Goal: Information Seeking & Learning: Find specific page/section

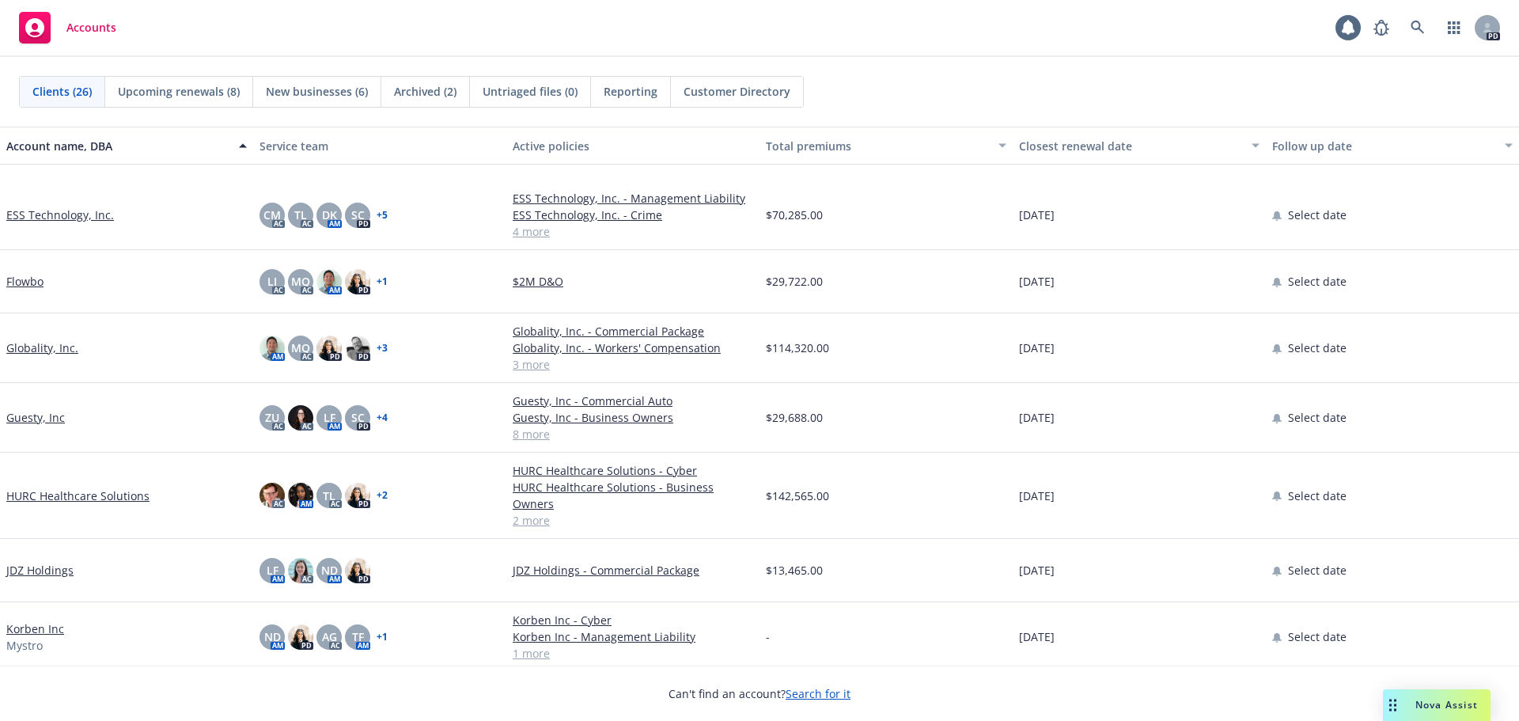
scroll to position [317, 0]
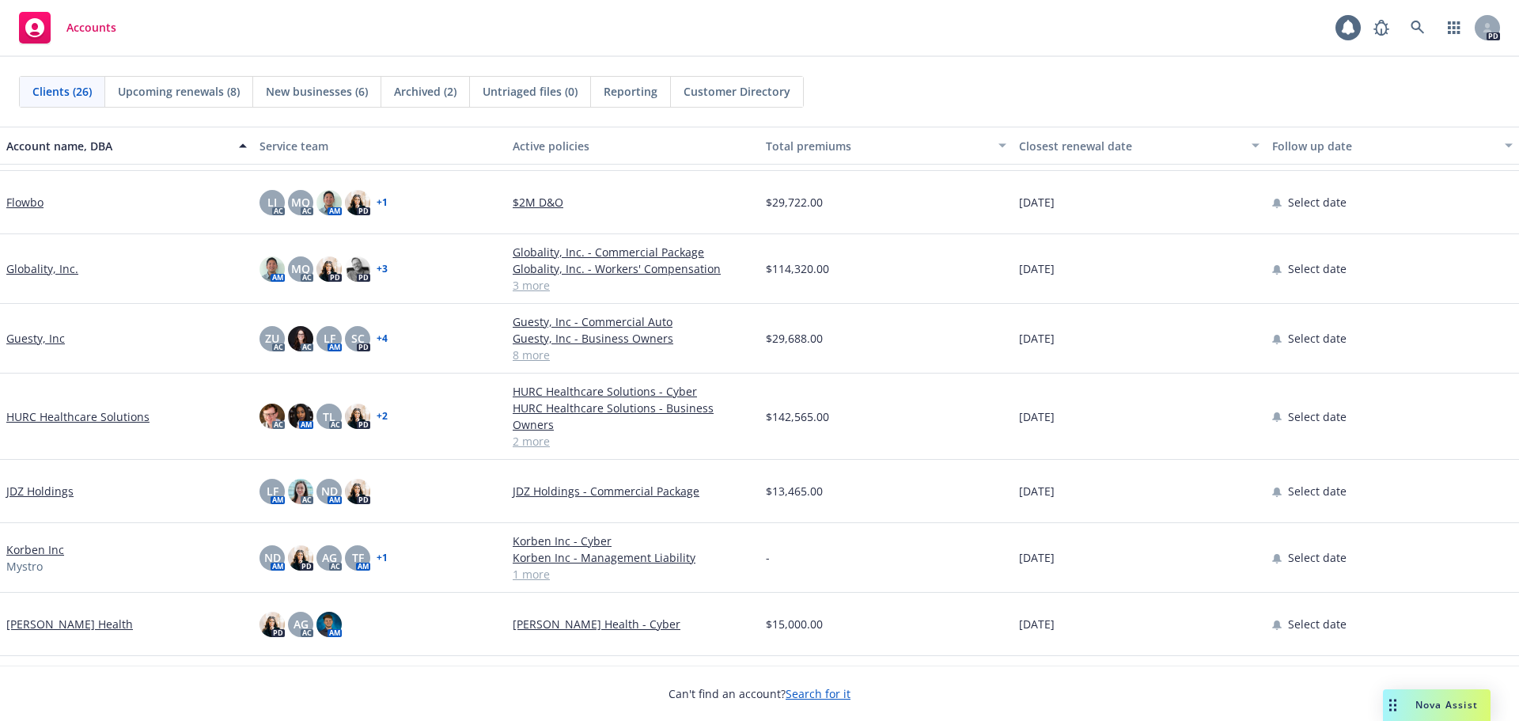
click at [36, 340] on link "Guesty, Inc" at bounding box center [35, 338] width 59 height 17
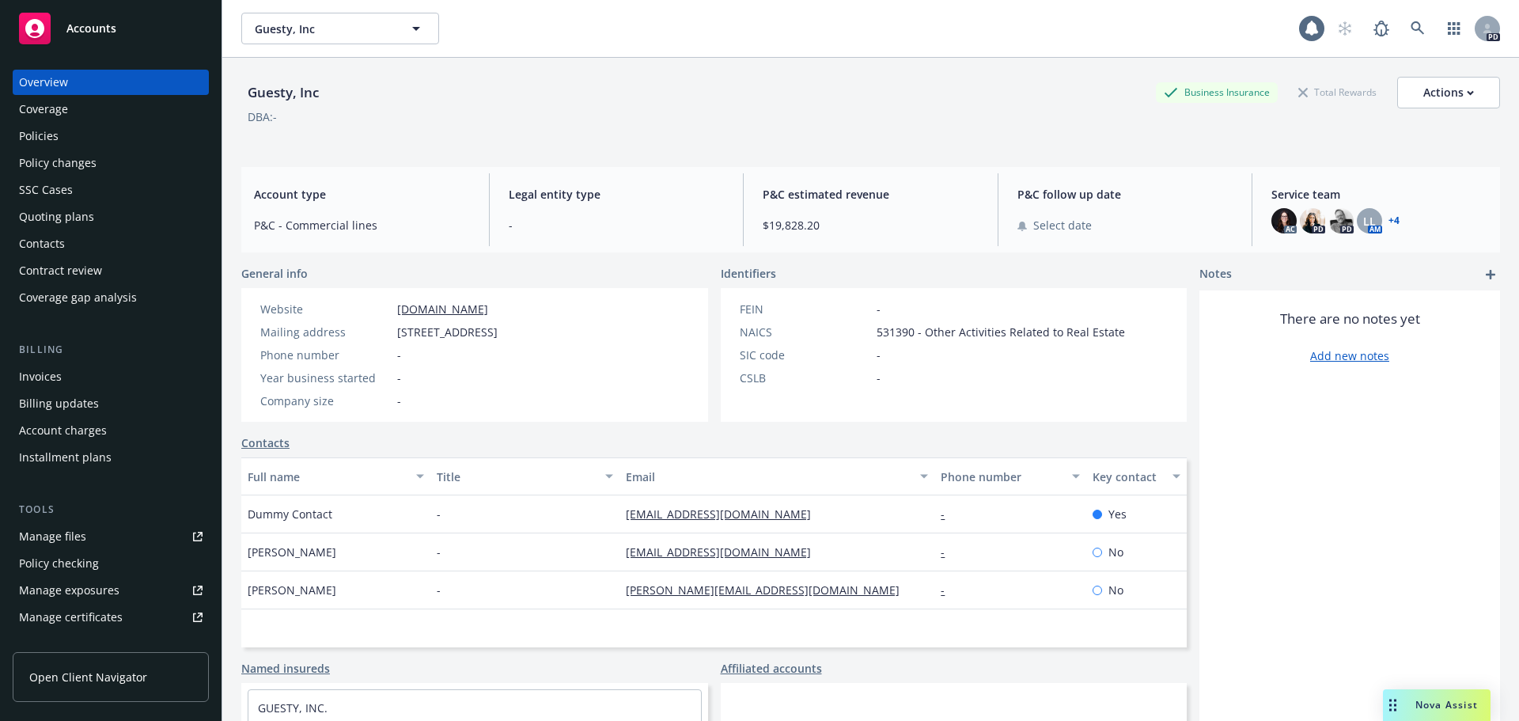
click at [59, 130] on div "Policies" at bounding box center [111, 135] width 184 height 25
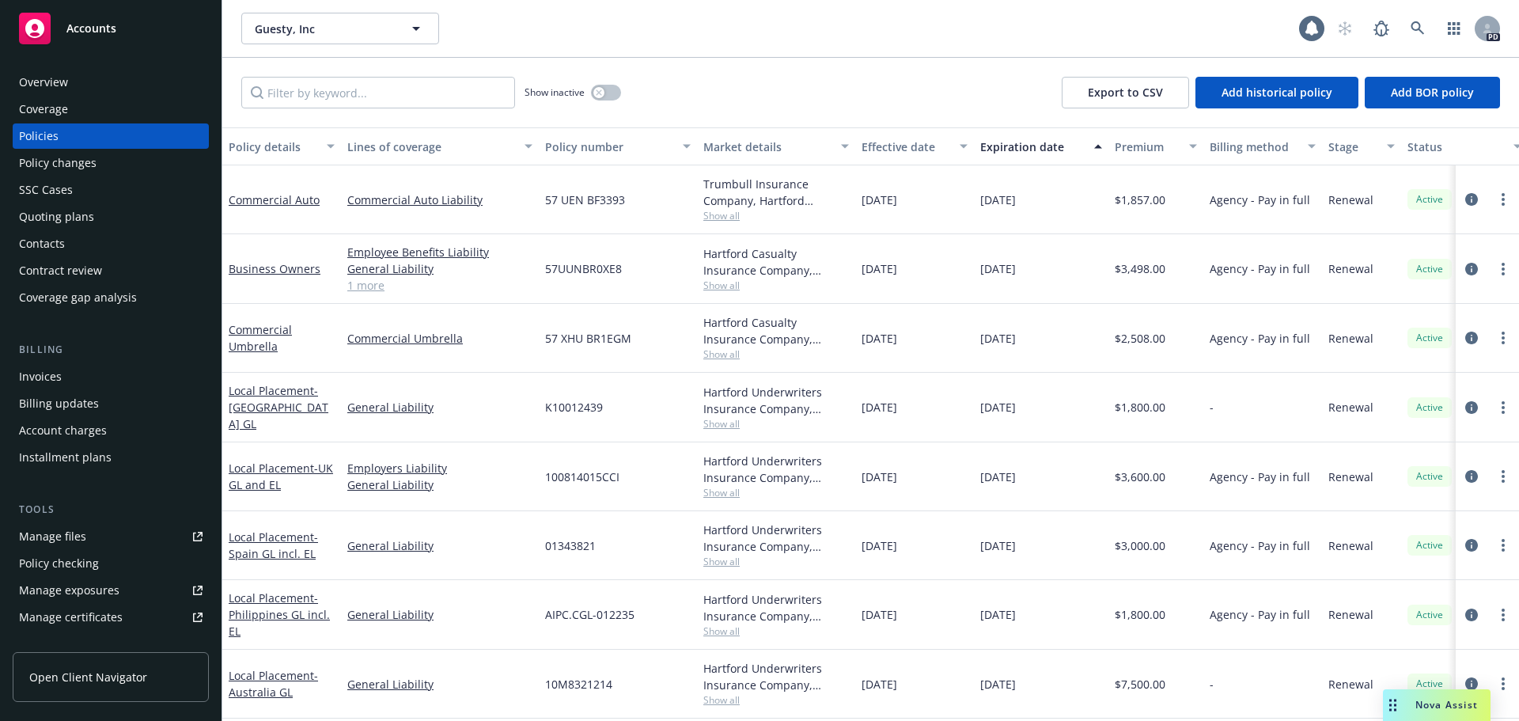
click at [93, 241] on div "Contacts" at bounding box center [111, 243] width 184 height 25
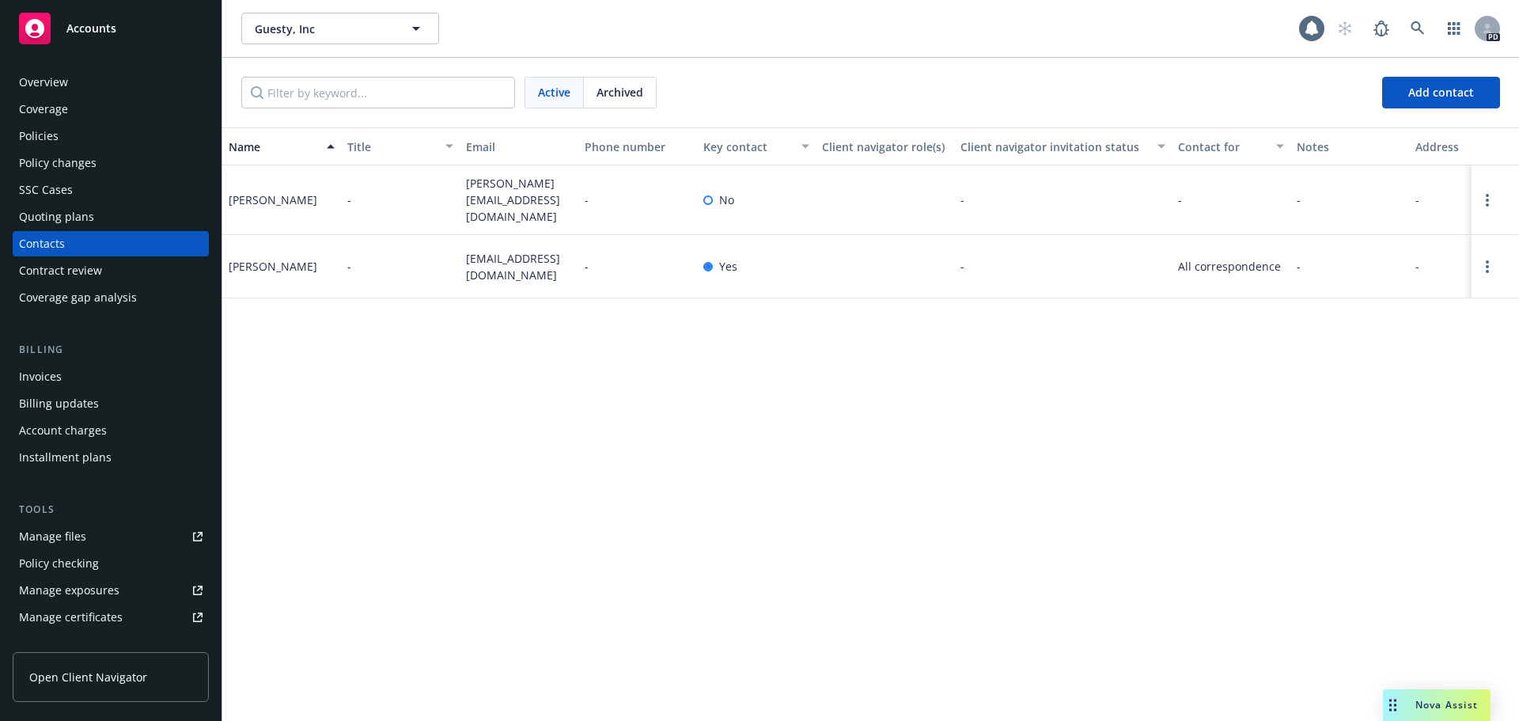
click at [48, 135] on div "Policies" at bounding box center [39, 135] width 40 height 25
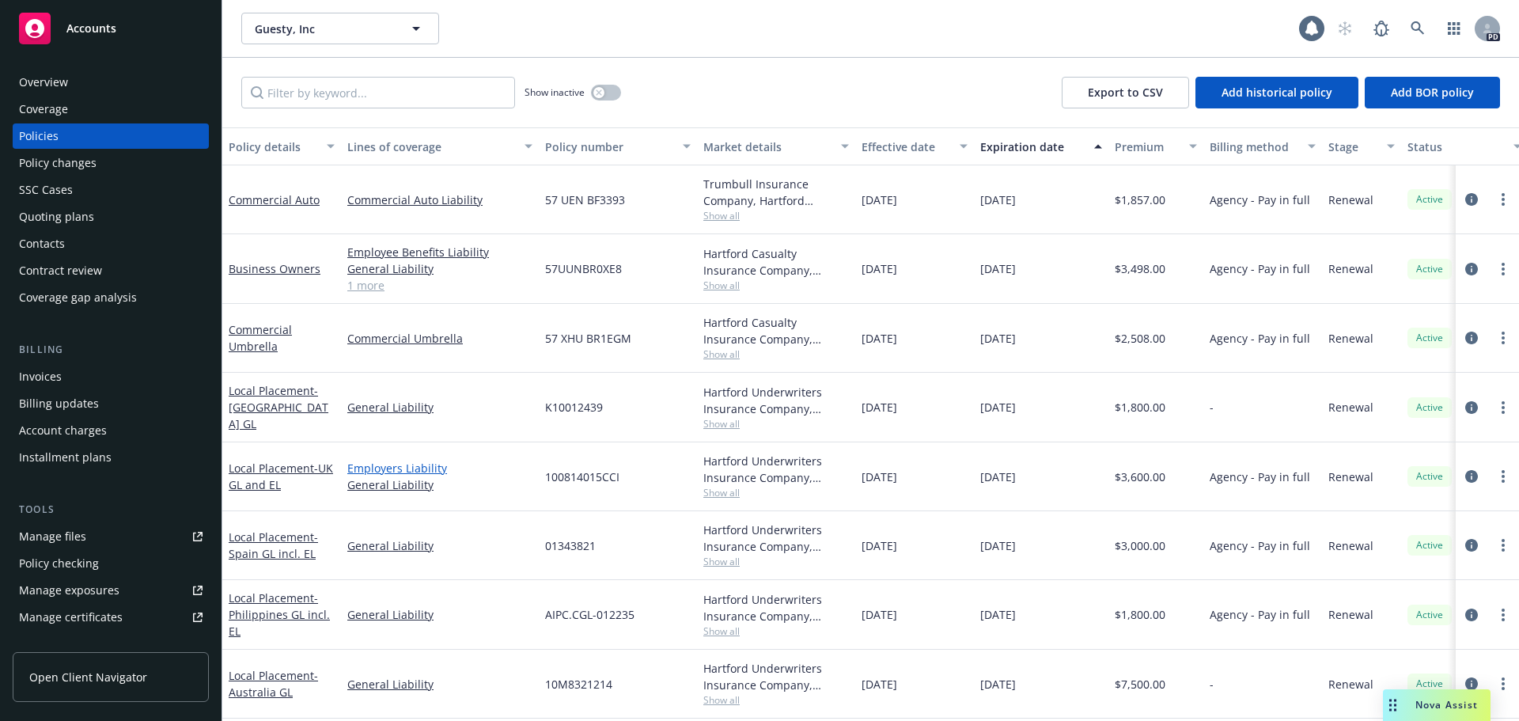
scroll to position [142, 0]
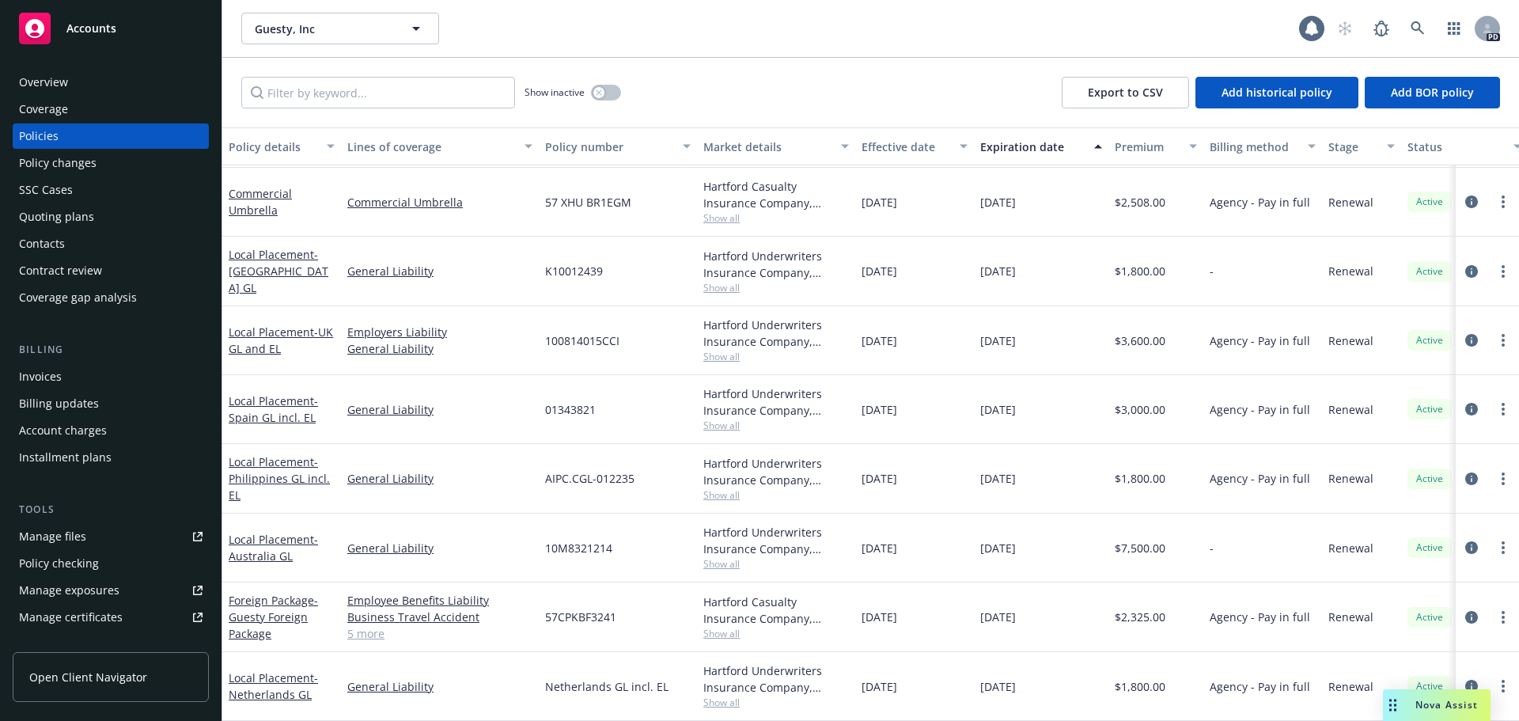
click at [44, 240] on div "Contacts" at bounding box center [42, 243] width 46 height 25
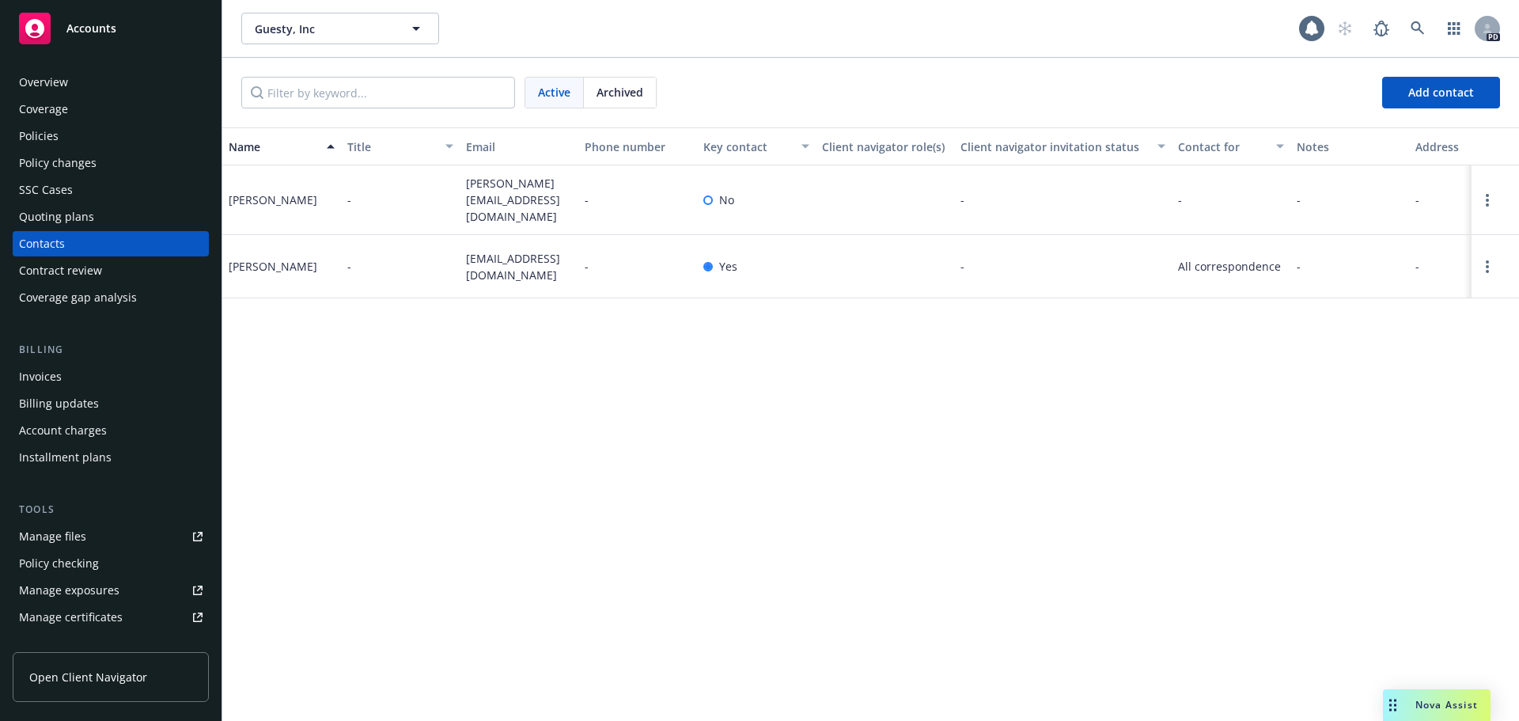
click at [525, 32] on div "Guesty, Inc Guesty, Inc" at bounding box center [770, 29] width 1058 height 32
click at [347, 577] on div "Name Title Email Phone number Key contact Client navigator role(s) Client navig…" at bounding box center [870, 424] width 1297 height 594
click at [380, 36] on span "Guesty, Inc" at bounding box center [323, 29] width 137 height 17
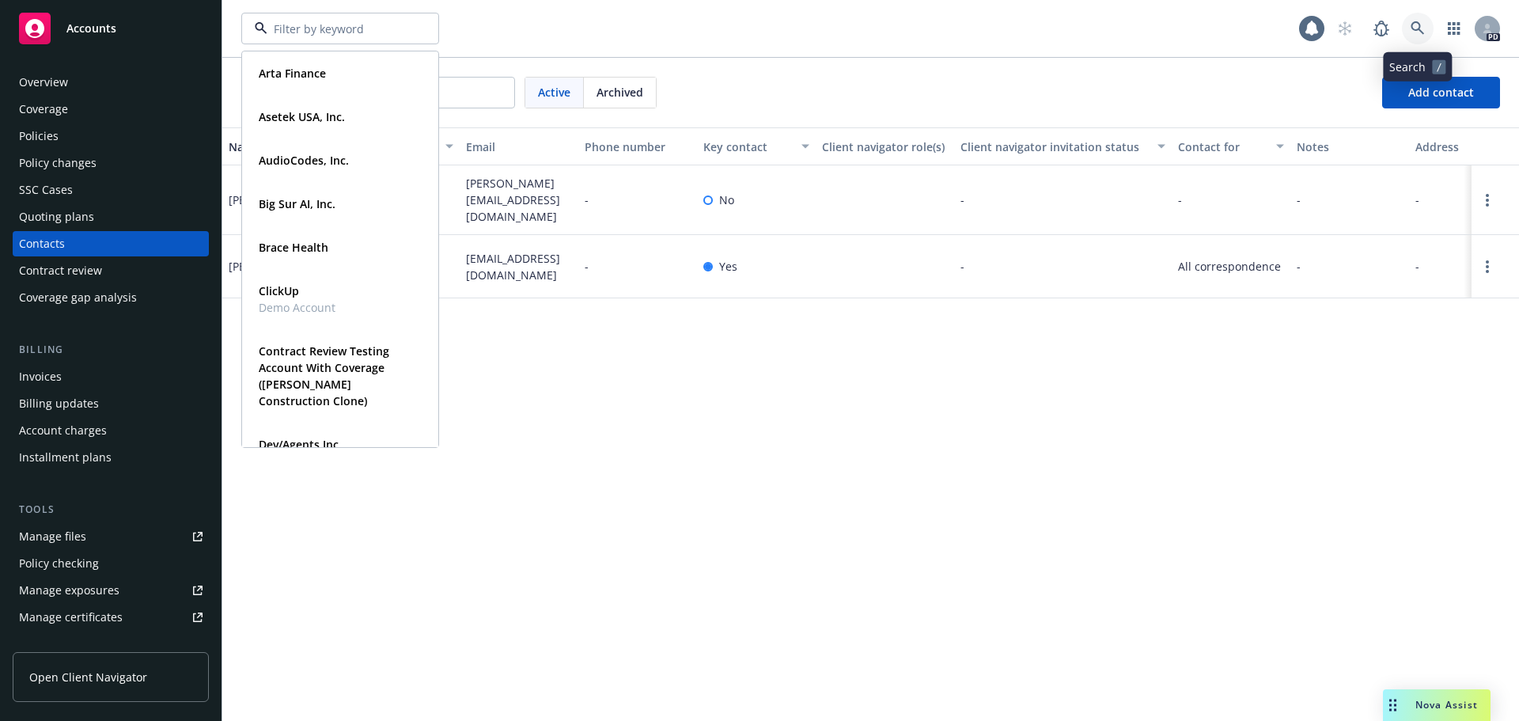
click at [1421, 30] on icon at bounding box center [1418, 28] width 14 height 14
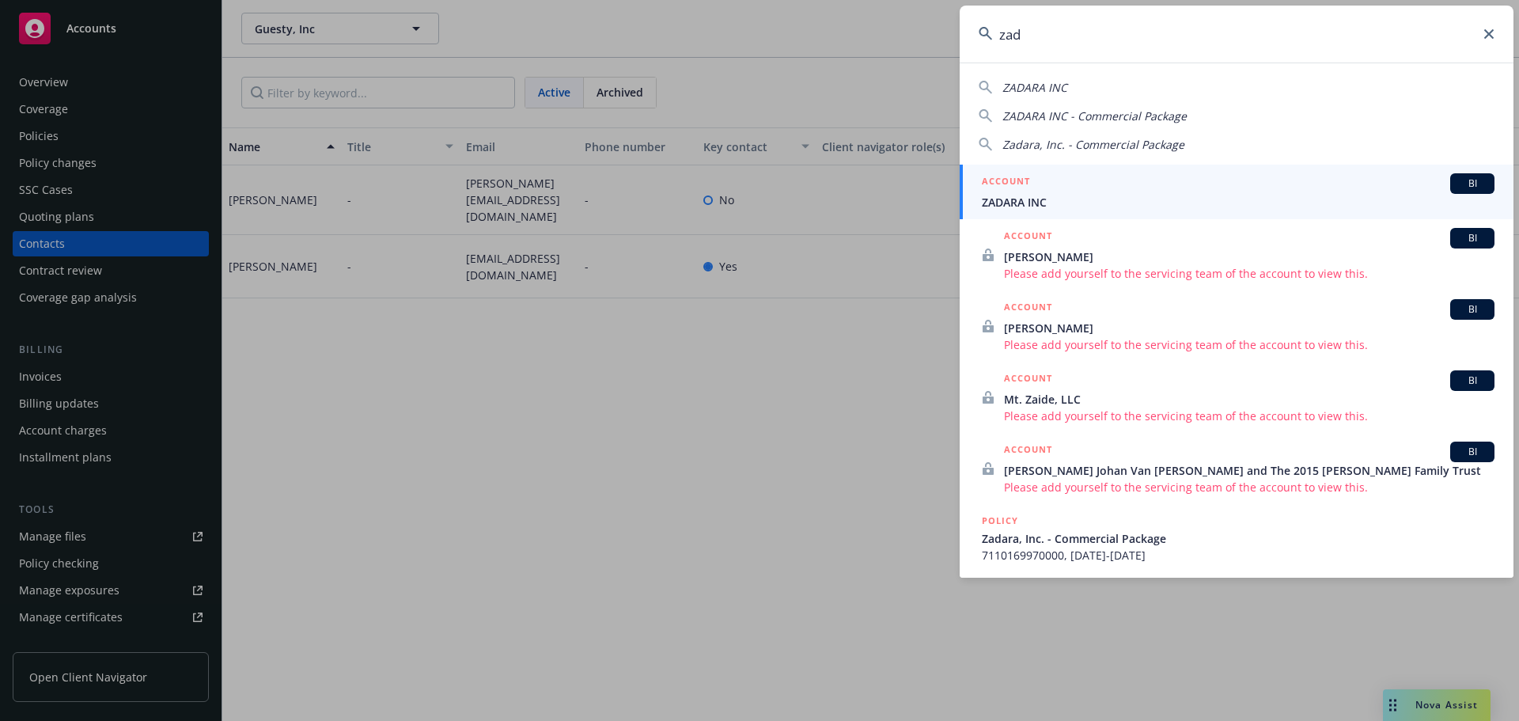
type input "zad"
click at [1078, 201] on span "ZADARA INC" at bounding box center [1238, 202] width 513 height 17
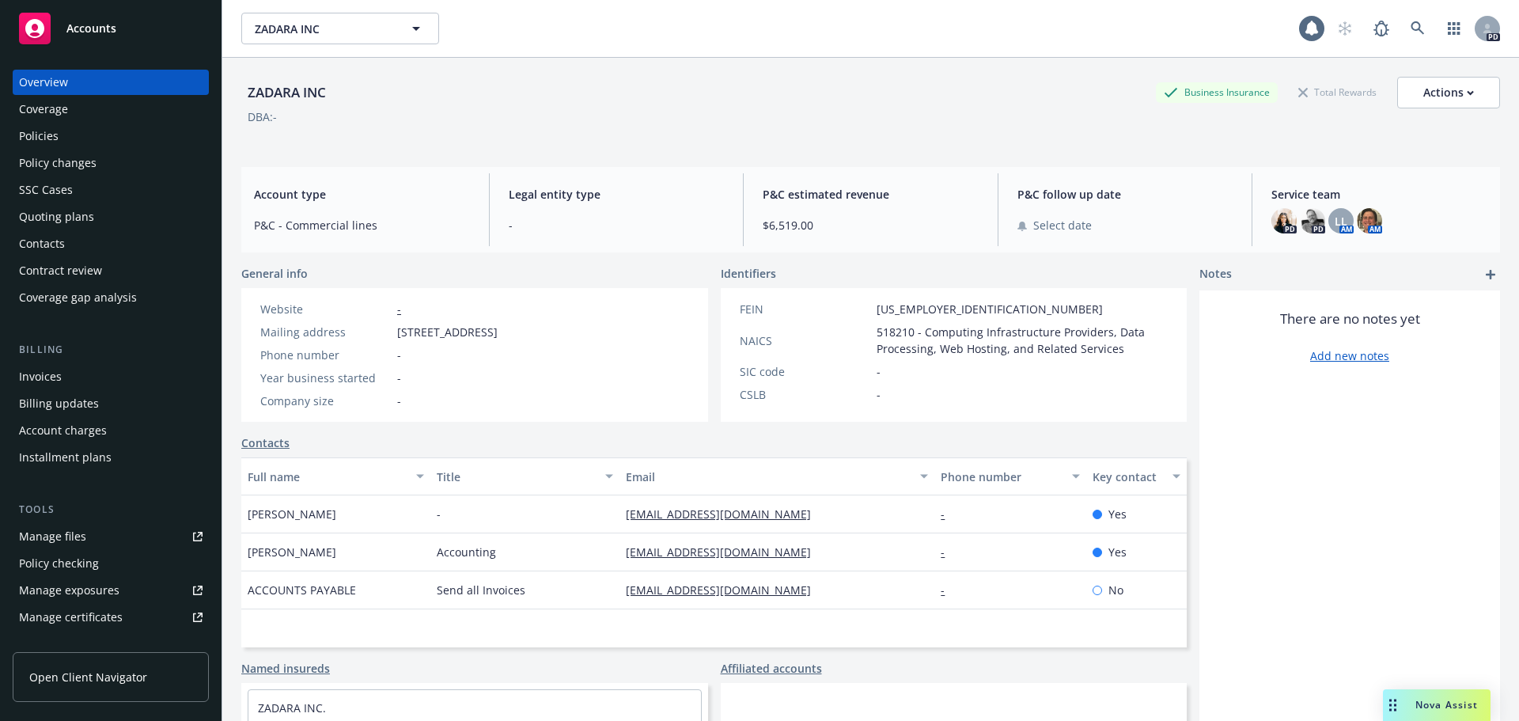
click at [75, 540] on div "Manage files" at bounding box center [52, 536] width 67 height 25
click at [1413, 21] on link at bounding box center [1418, 29] width 32 height 32
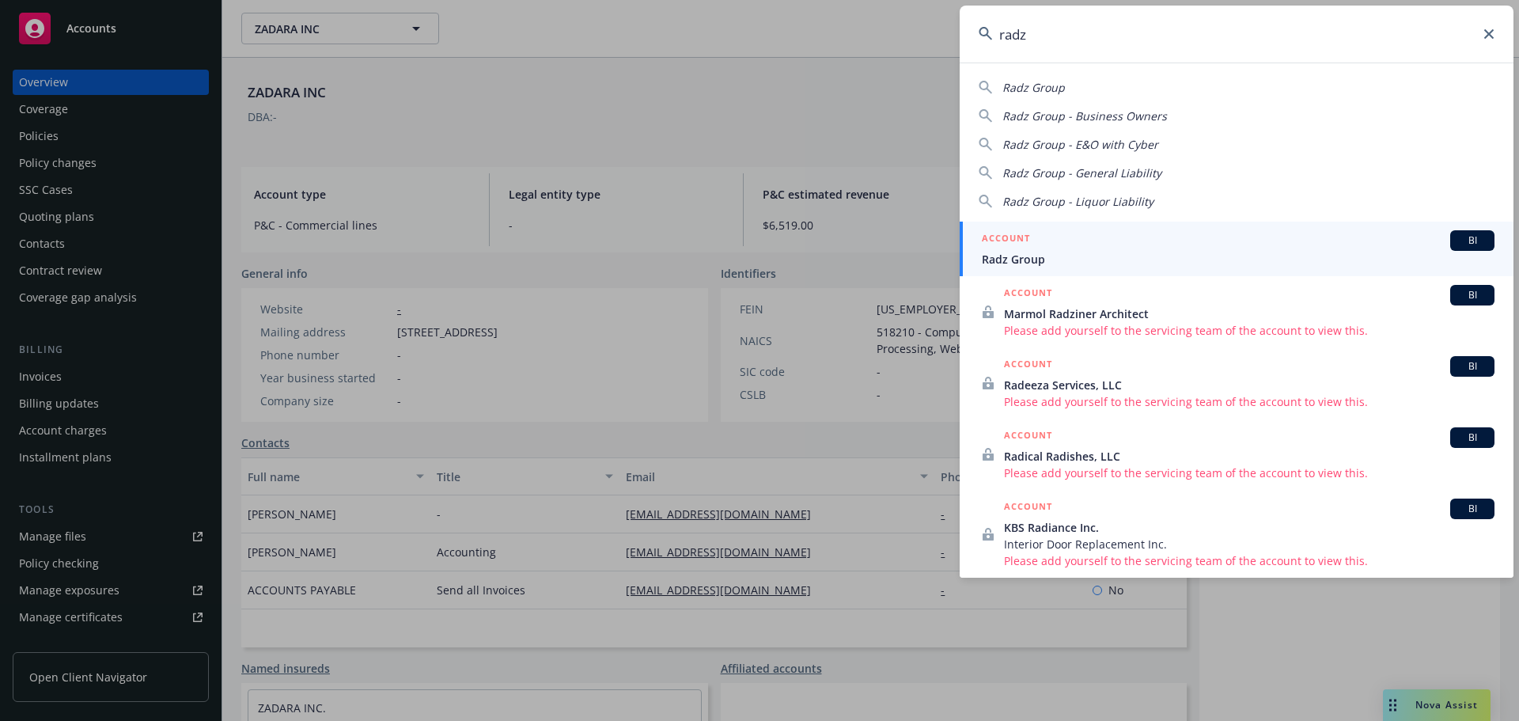
click at [1068, 88] on div "Radz Group" at bounding box center [1237, 87] width 516 height 17
type input "Radz Group"
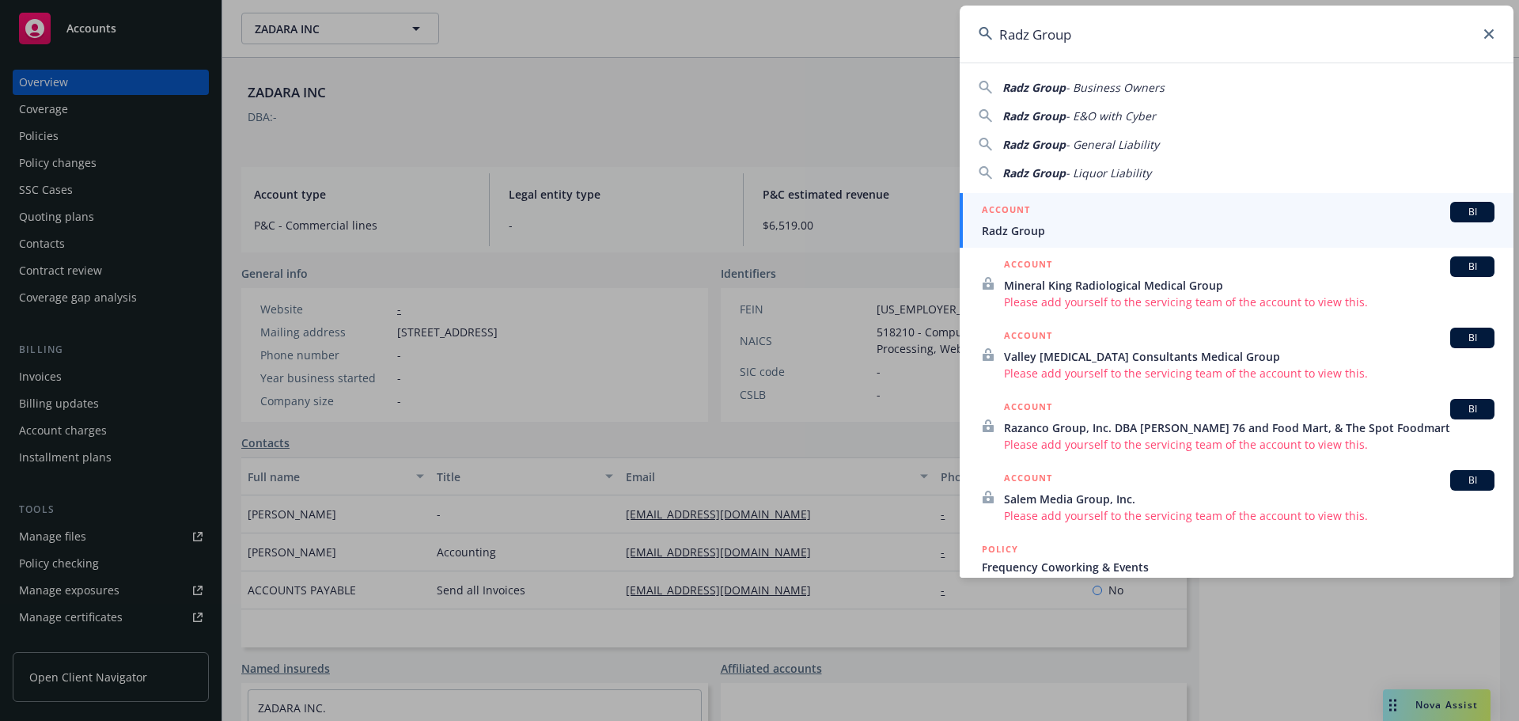
click at [1044, 230] on span "Radz Group" at bounding box center [1238, 230] width 513 height 17
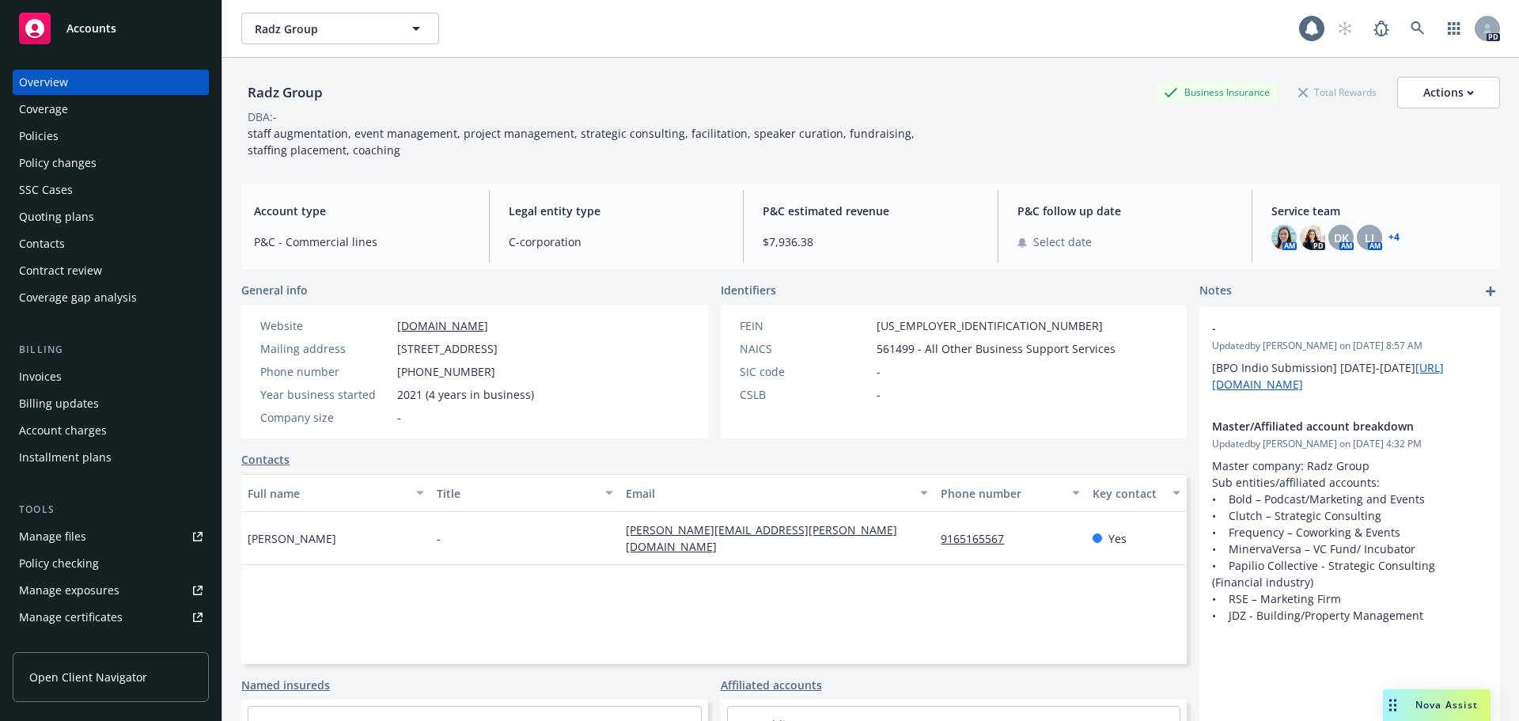
click at [40, 543] on div "Manage files" at bounding box center [52, 536] width 67 height 25
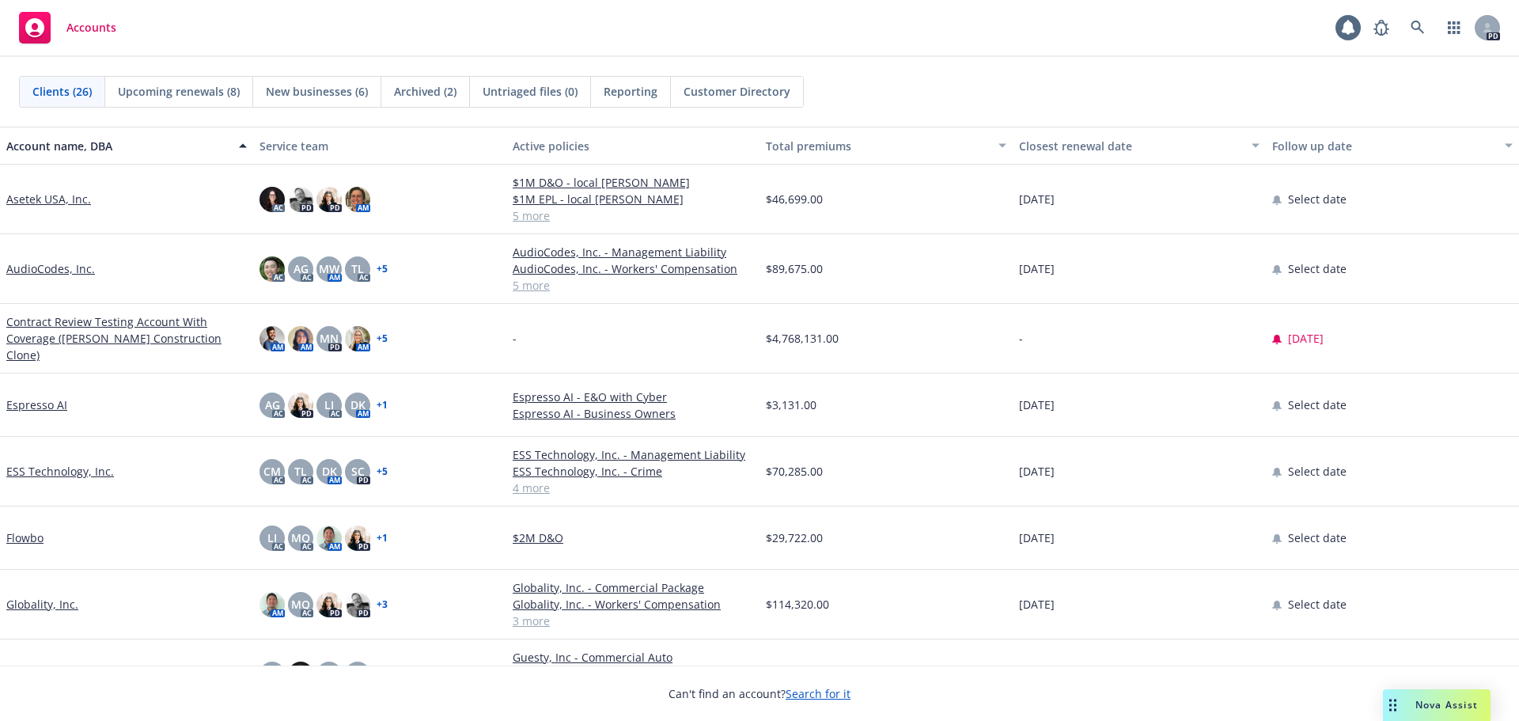
scroll to position [79, 0]
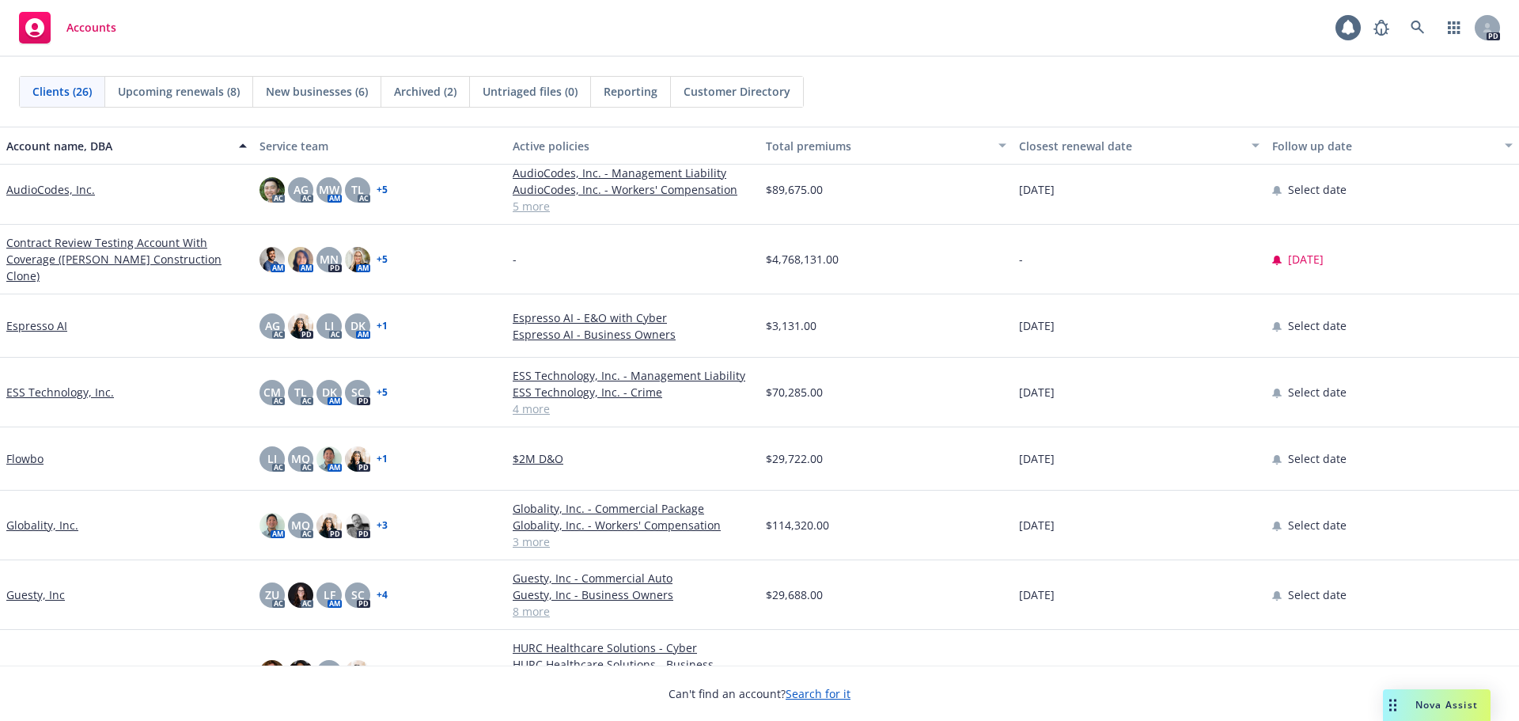
click at [43, 522] on link "Globality, Inc." at bounding box center [42, 525] width 72 height 17
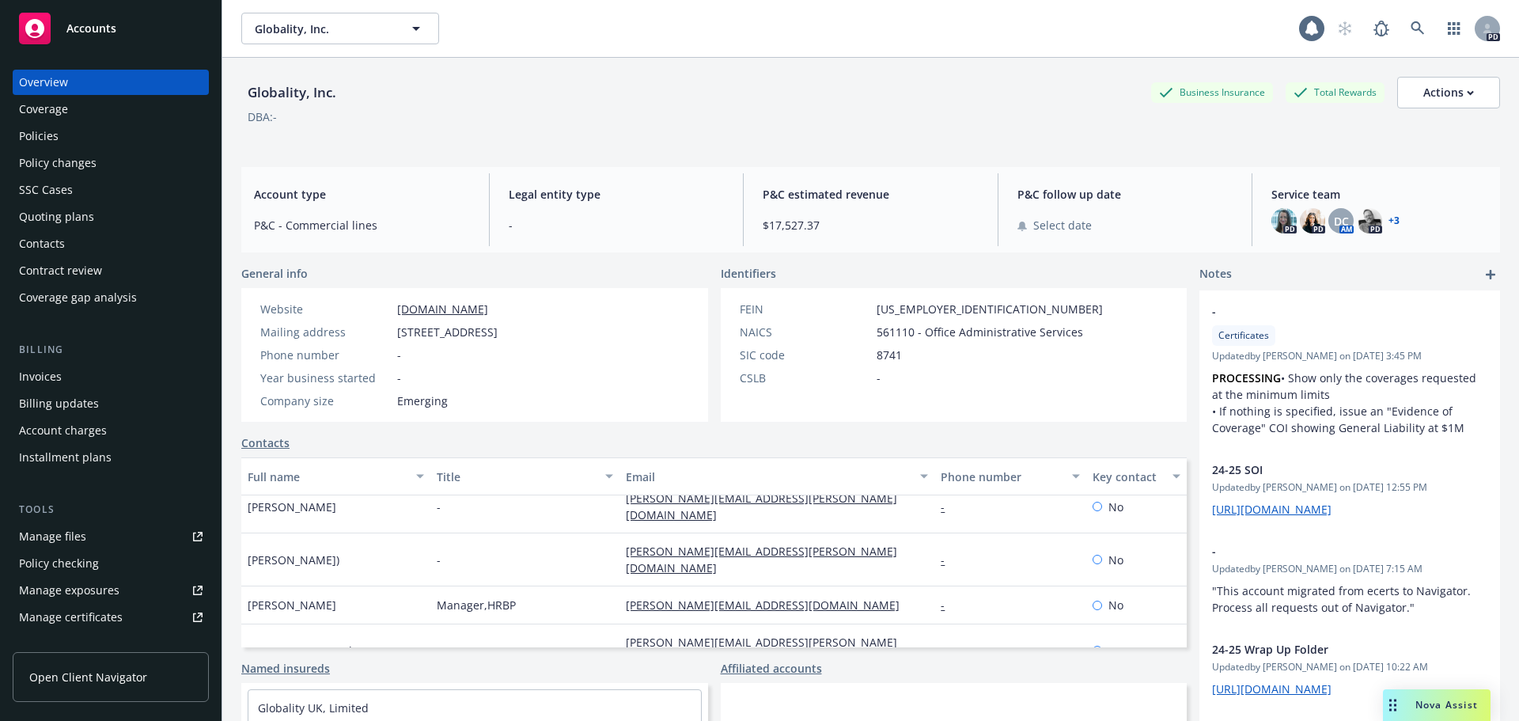
scroll to position [184, 0]
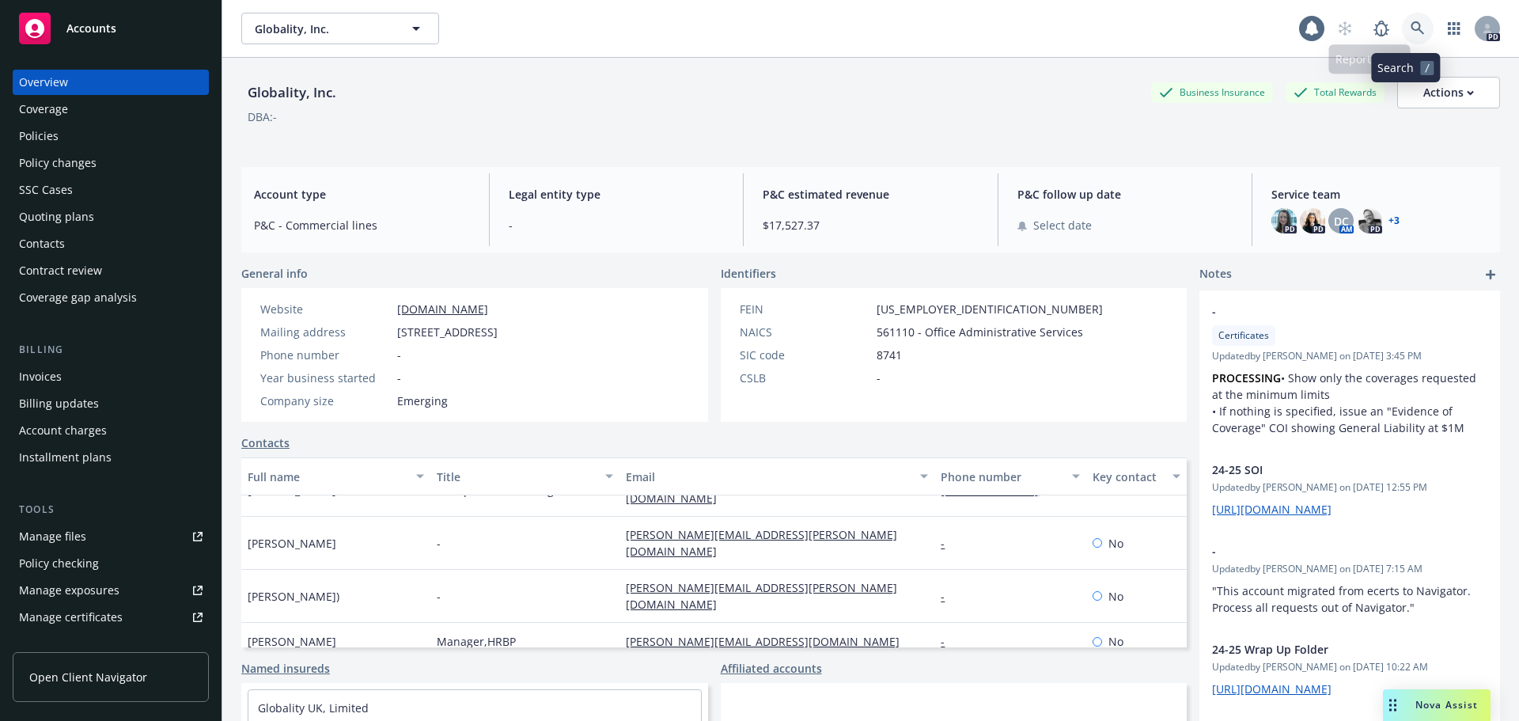
click at [1411, 28] on icon at bounding box center [1418, 28] width 14 height 14
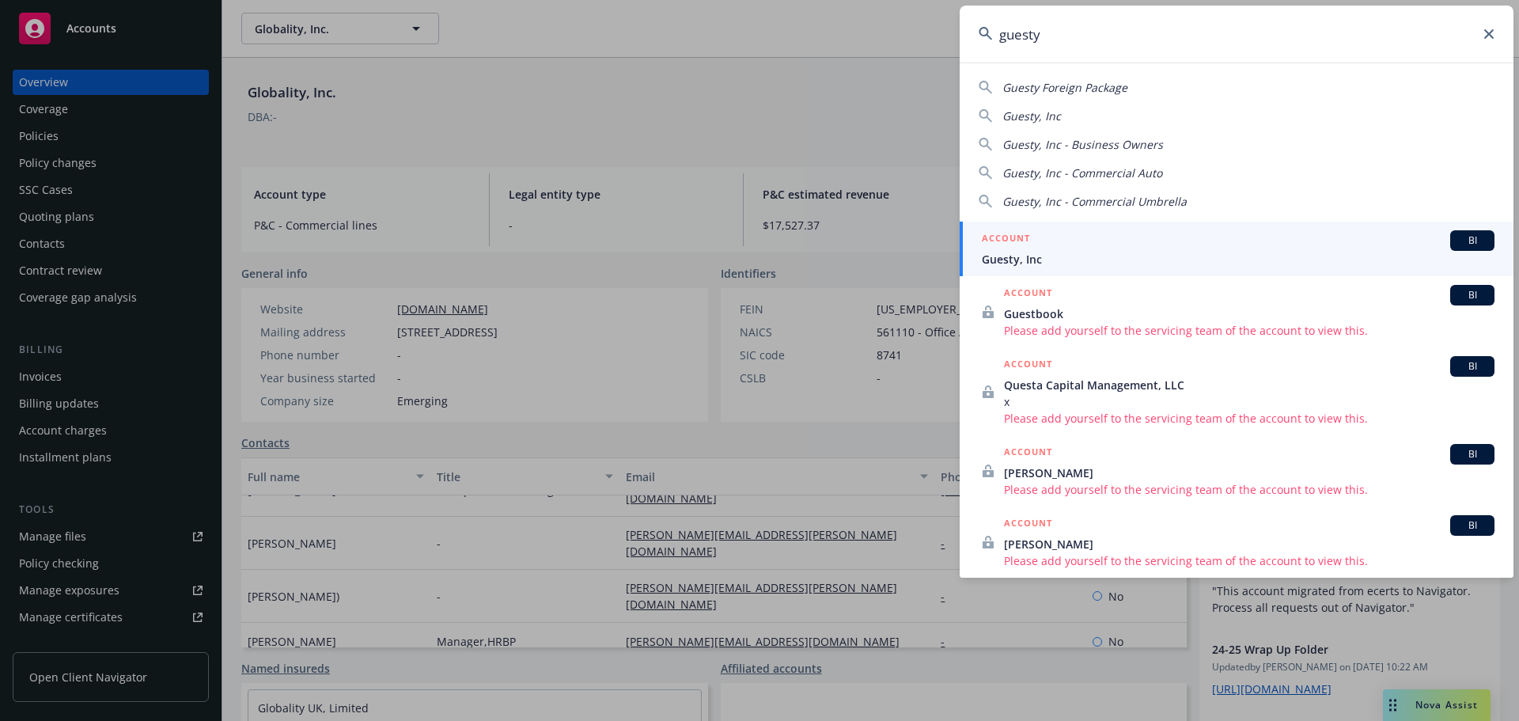
click at [1032, 109] on span "Guesty, Inc" at bounding box center [1032, 115] width 59 height 15
type input "Guesty, Inc"
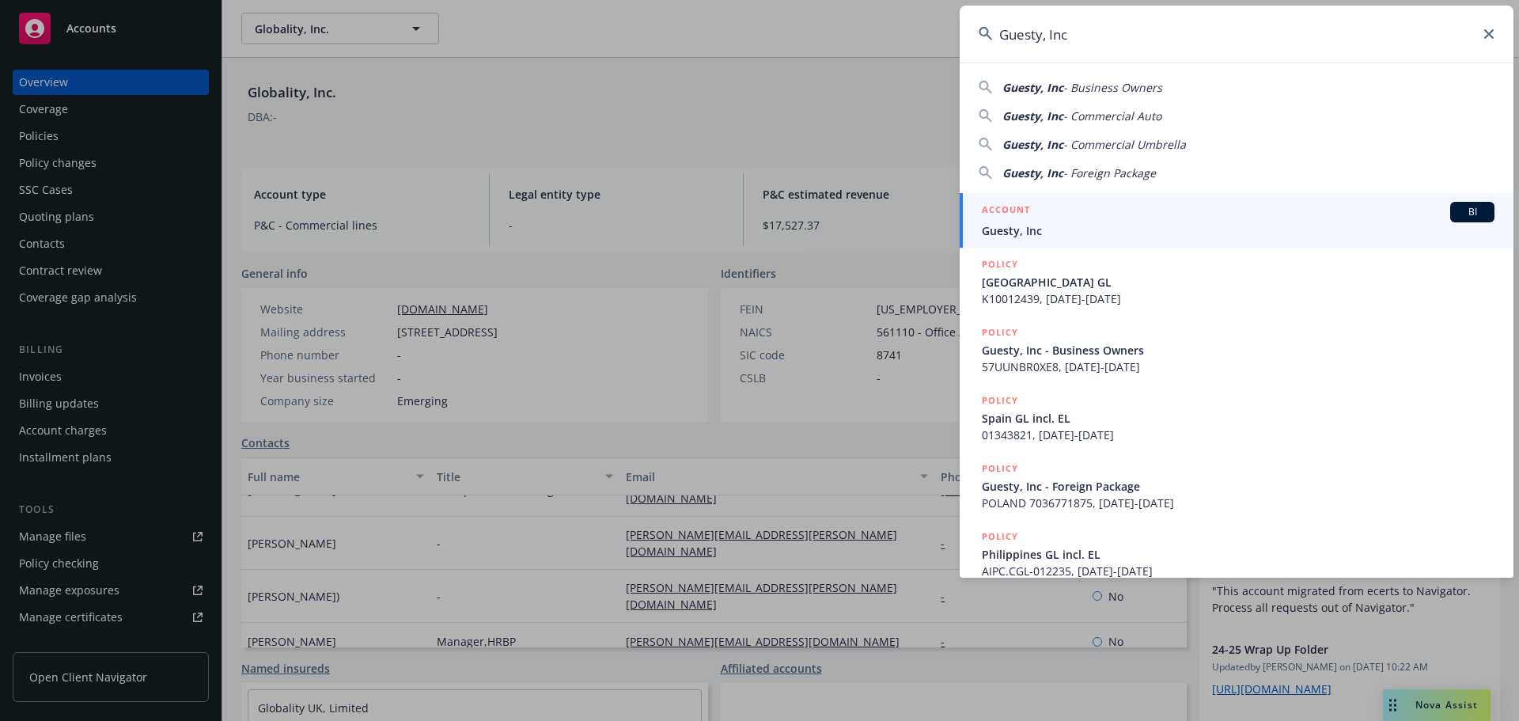
click at [1009, 228] on span "Guesty, Inc" at bounding box center [1238, 230] width 513 height 17
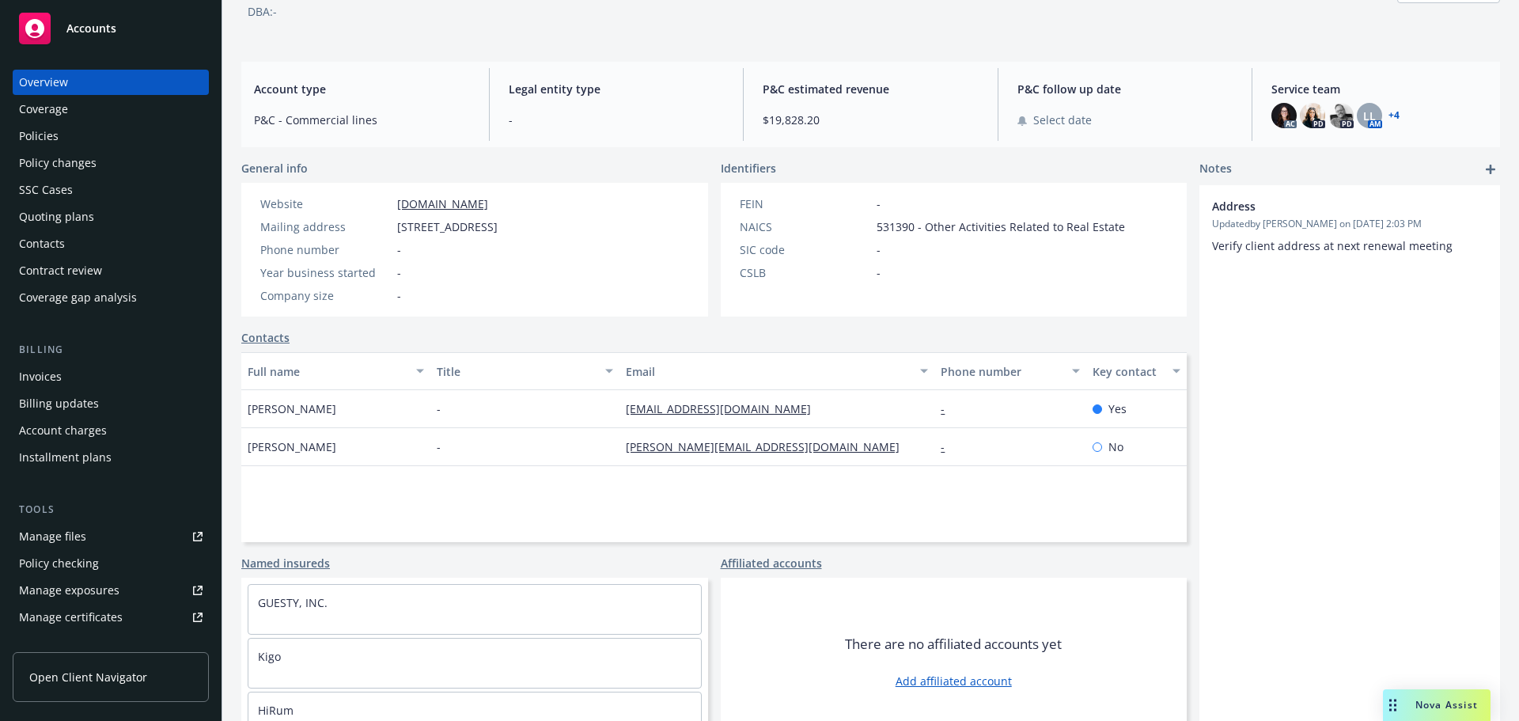
scroll to position [130, 0]
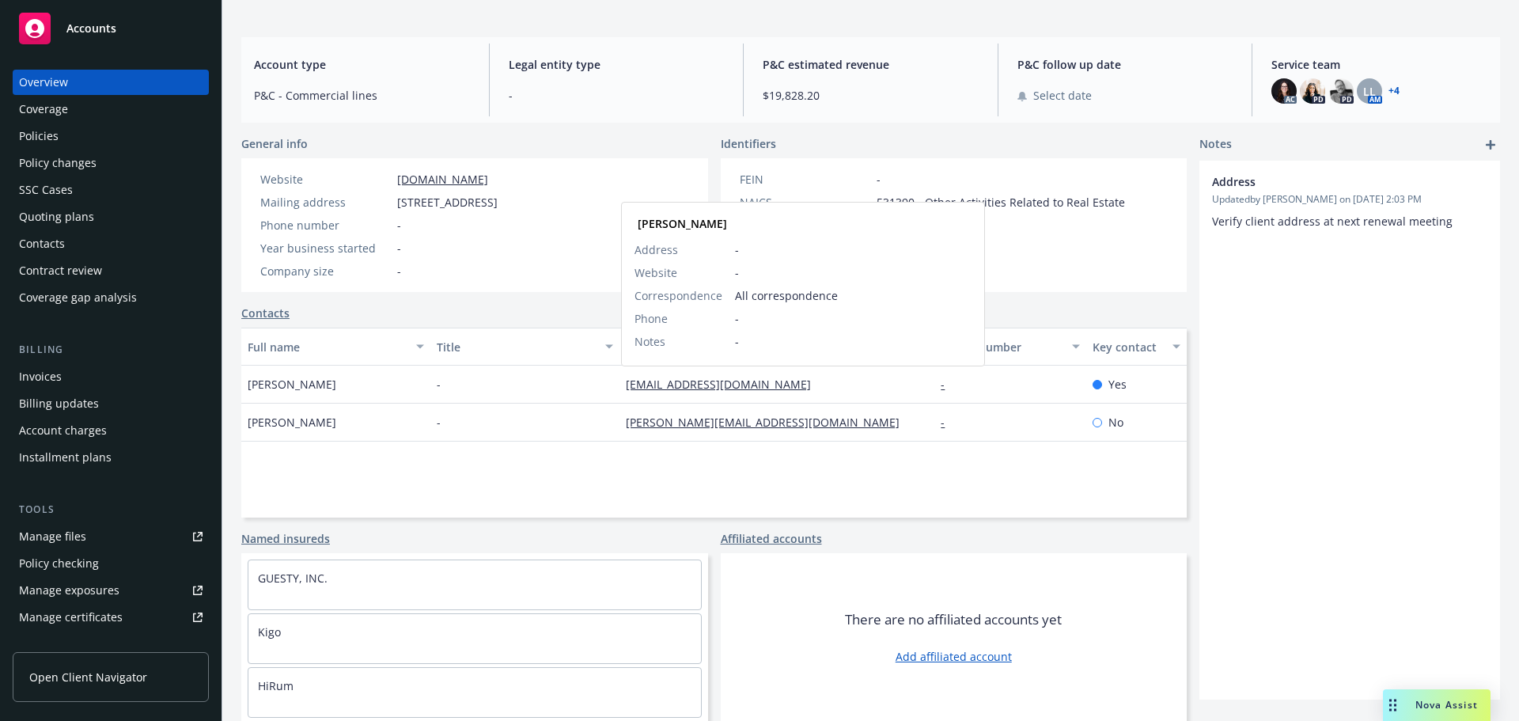
drag, startPoint x: 652, startPoint y: 382, endPoint x: 882, endPoint y: 377, distance: 230.3
click at [900, 382] on div "liraz@risksolutions.co.il Liraz Gesser-Topper Address - Website - Correspondenc…" at bounding box center [777, 385] width 315 height 38
click at [721, 383] on link "liraz@risksolutions.co.il" at bounding box center [725, 384] width 198 height 15
click at [1449, 711] on span "Nova Assist" at bounding box center [1447, 704] width 63 height 13
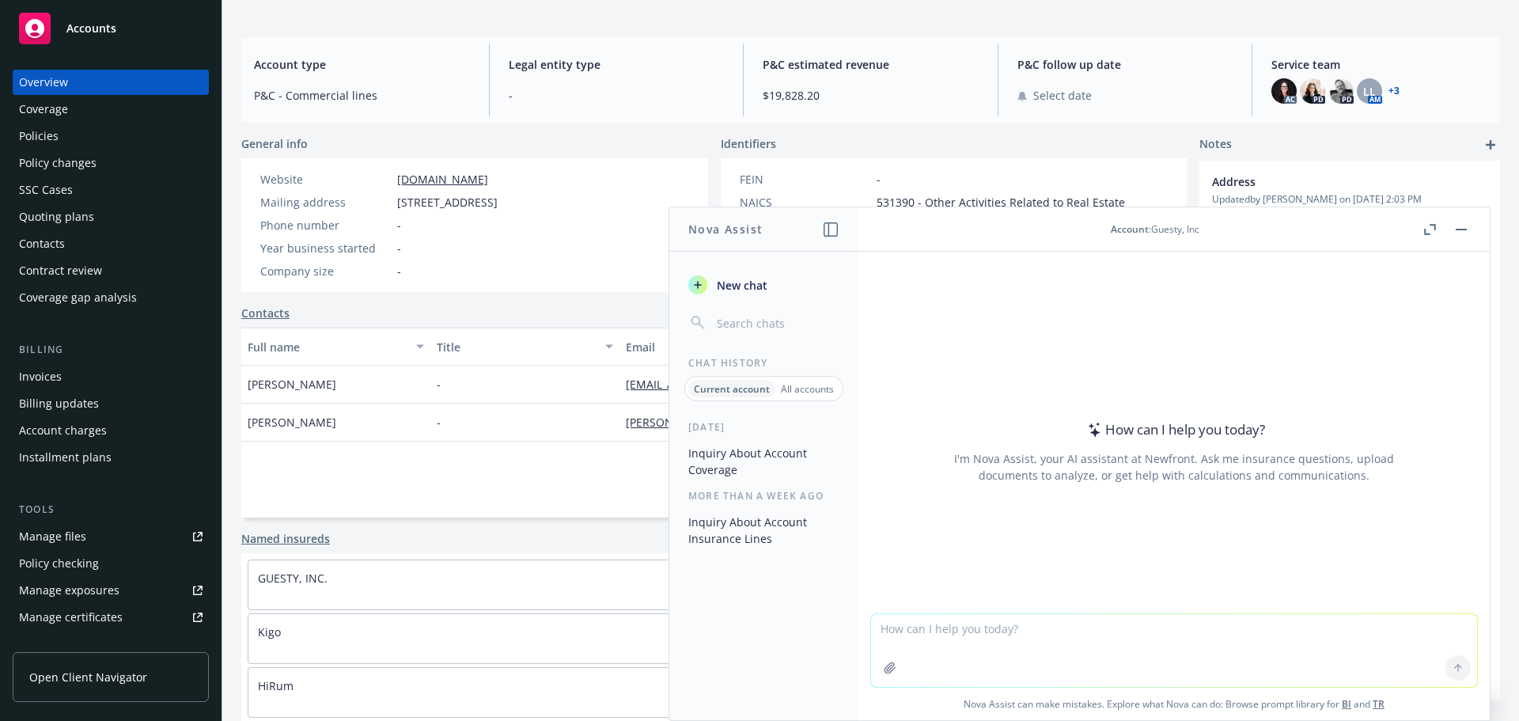
click at [1117, 627] on textarea at bounding box center [1174, 650] width 606 height 73
paste textarea "It’s nice to e-meet you! Jeff Dodds has recently retired and I wanted to take a…"
type textarea "refine this: It’s nice to e-meet you! Jeff Dodds has recently retired and I wan…"
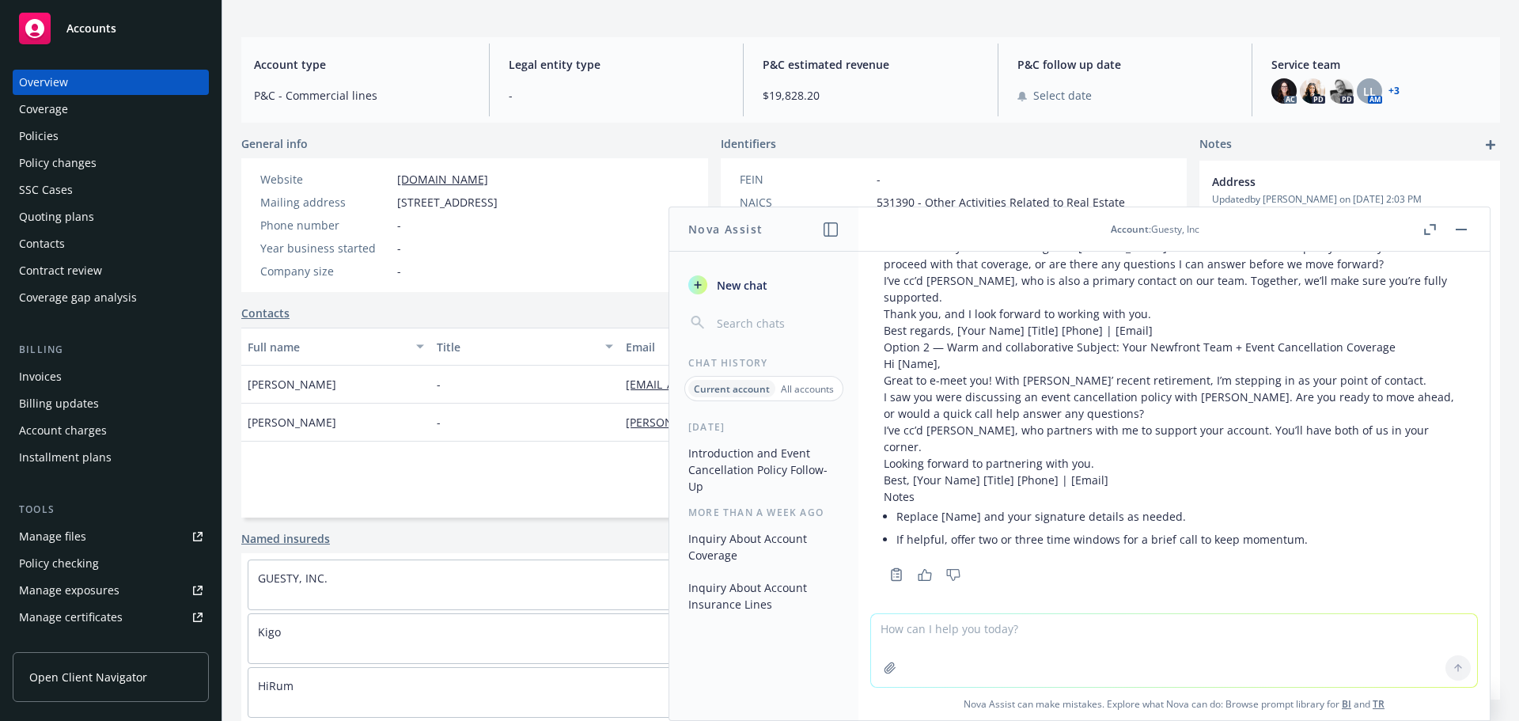
scroll to position [273, 0]
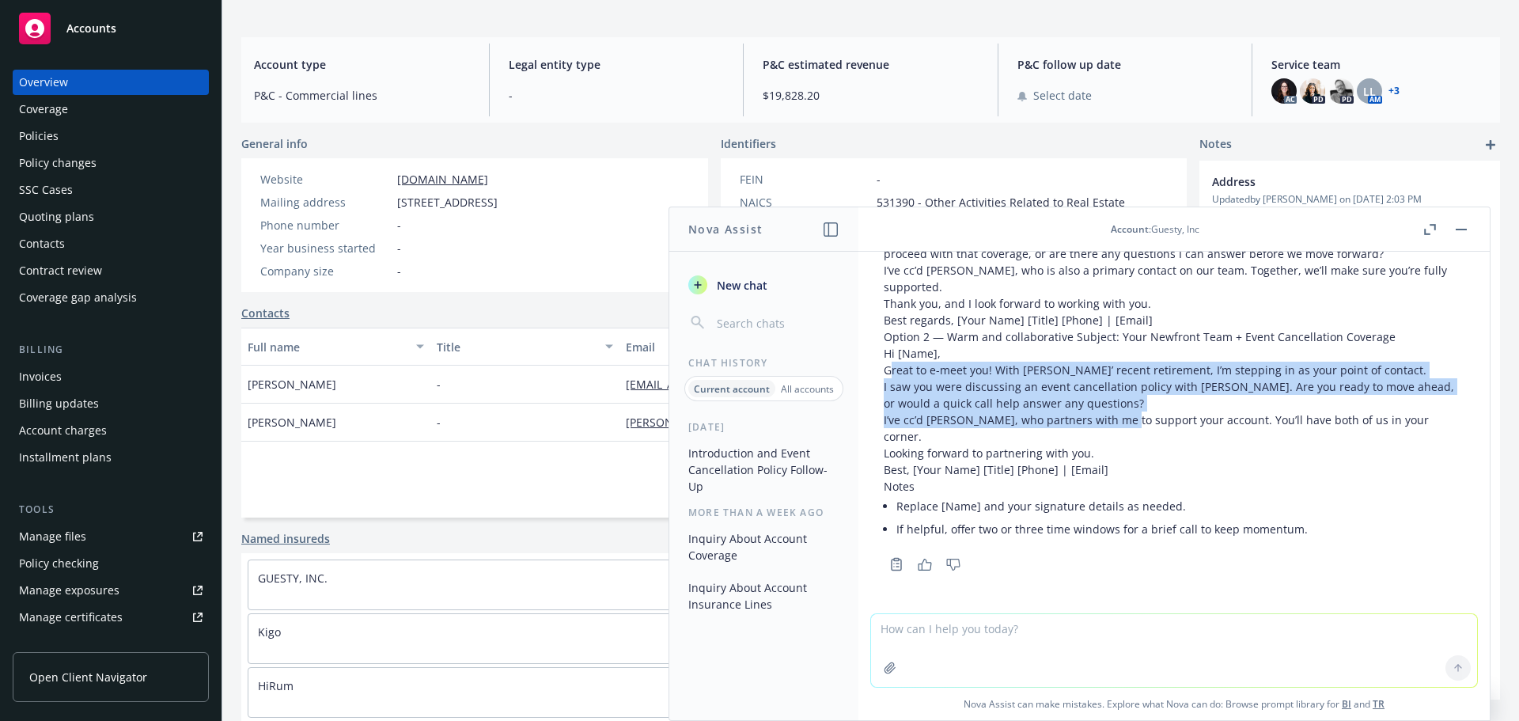
drag, startPoint x: 890, startPoint y: 368, endPoint x: 1117, endPoint y: 423, distance: 233.0
click at [1117, 423] on div "Here are two polished options you can use. Pick the tone you prefer. Option 1 —…" at bounding box center [1174, 343] width 581 height 395
click at [875, 366] on div "Here are two polished options you can use. Pick the tone you prefer. Option 1 —…" at bounding box center [1174, 357] width 606 height 436
drag, startPoint x: 886, startPoint y: 366, endPoint x: 1121, endPoint y: 523, distance: 282.5
click at [1038, 465] on div "Here are two polished options you can use. Pick the tone you prefer. Option 1 —…" at bounding box center [1174, 357] width 606 height 436
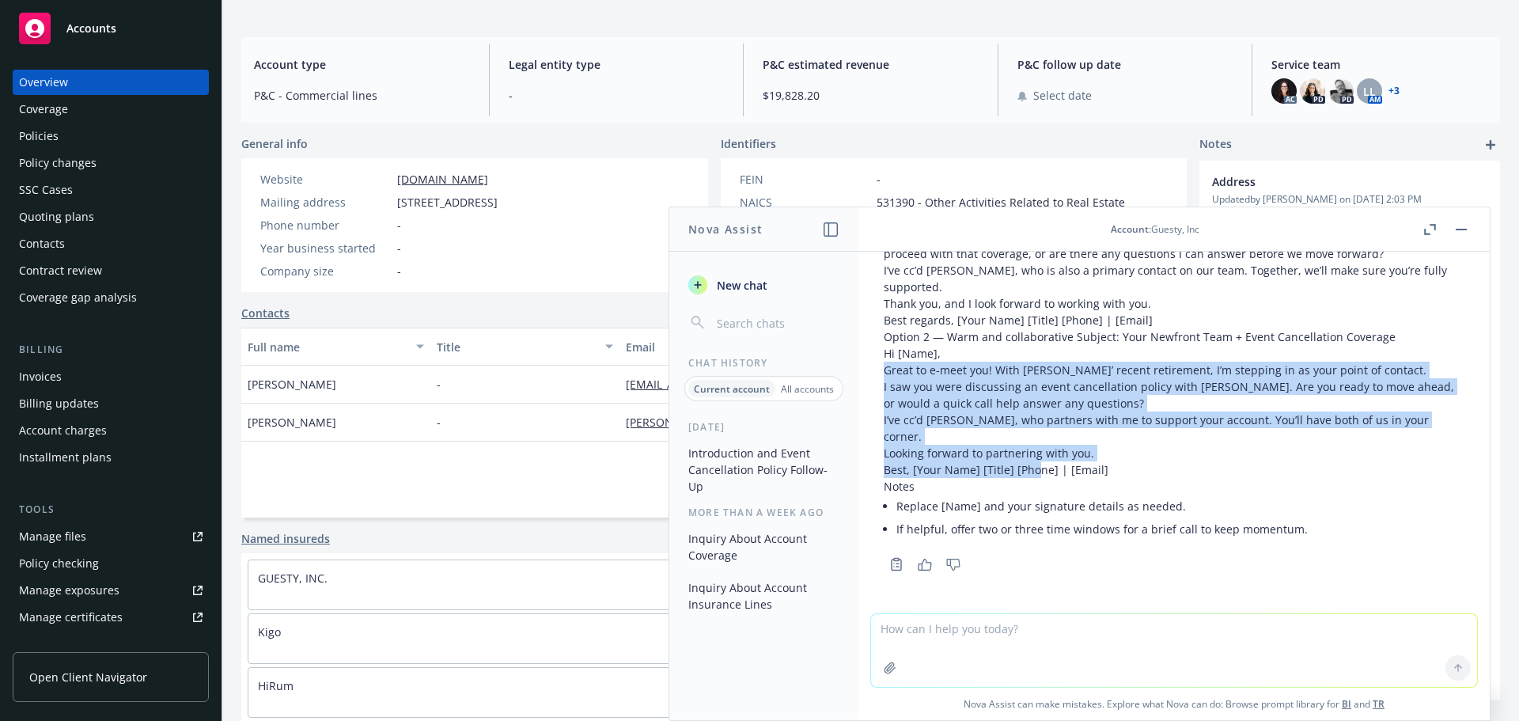
click at [1469, 222] on button at bounding box center [1461, 229] width 19 height 19
click at [1459, 226] on button "button" at bounding box center [1461, 229] width 19 height 19
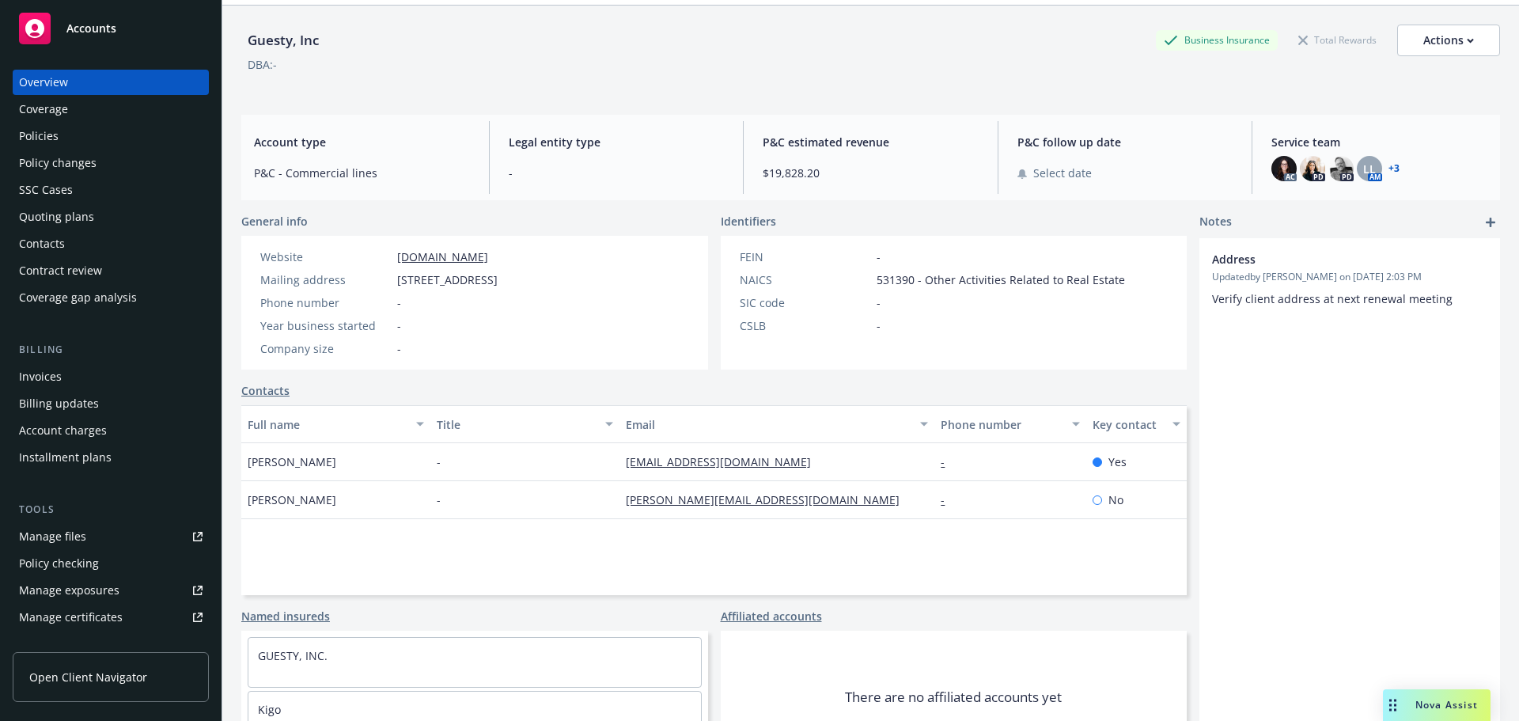
scroll to position [0, 0]
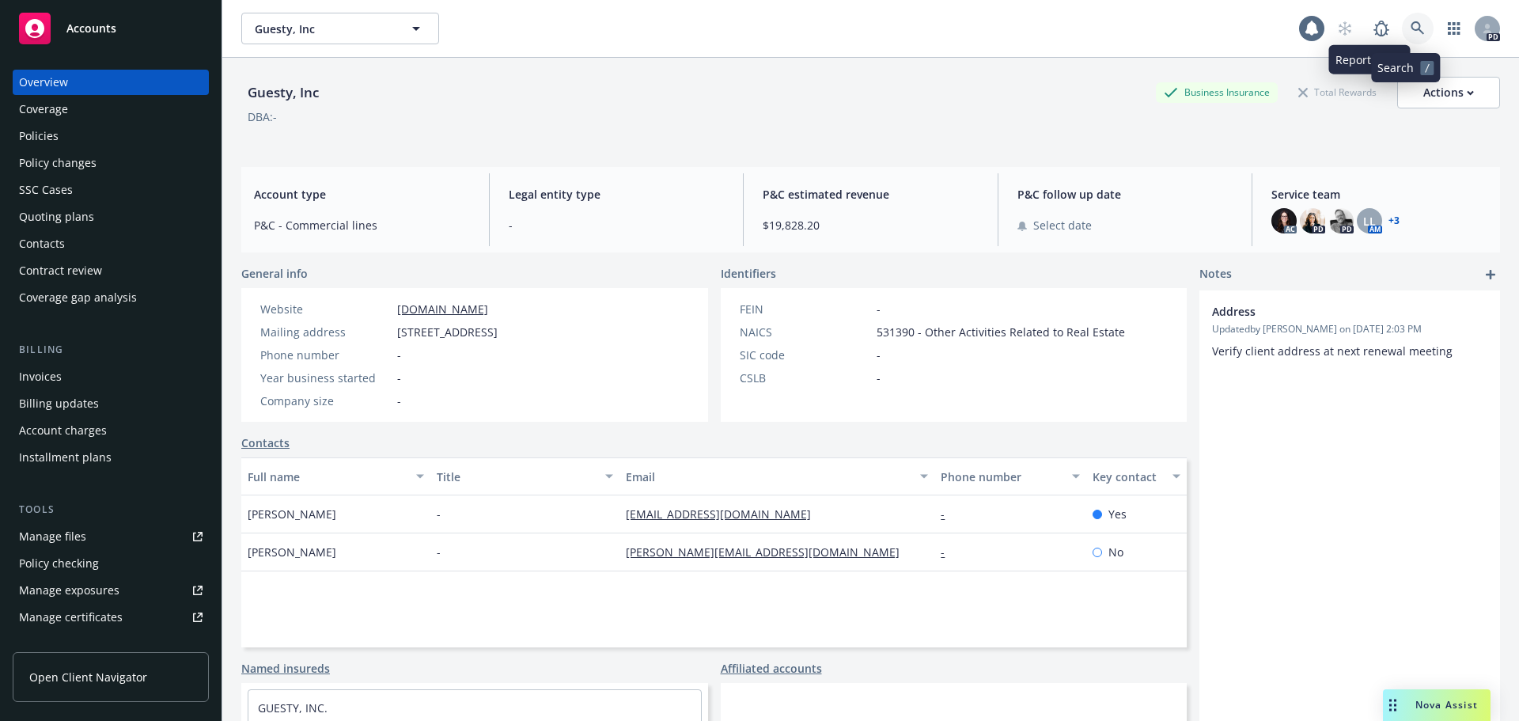
click at [1404, 18] on link at bounding box center [1418, 29] width 32 height 32
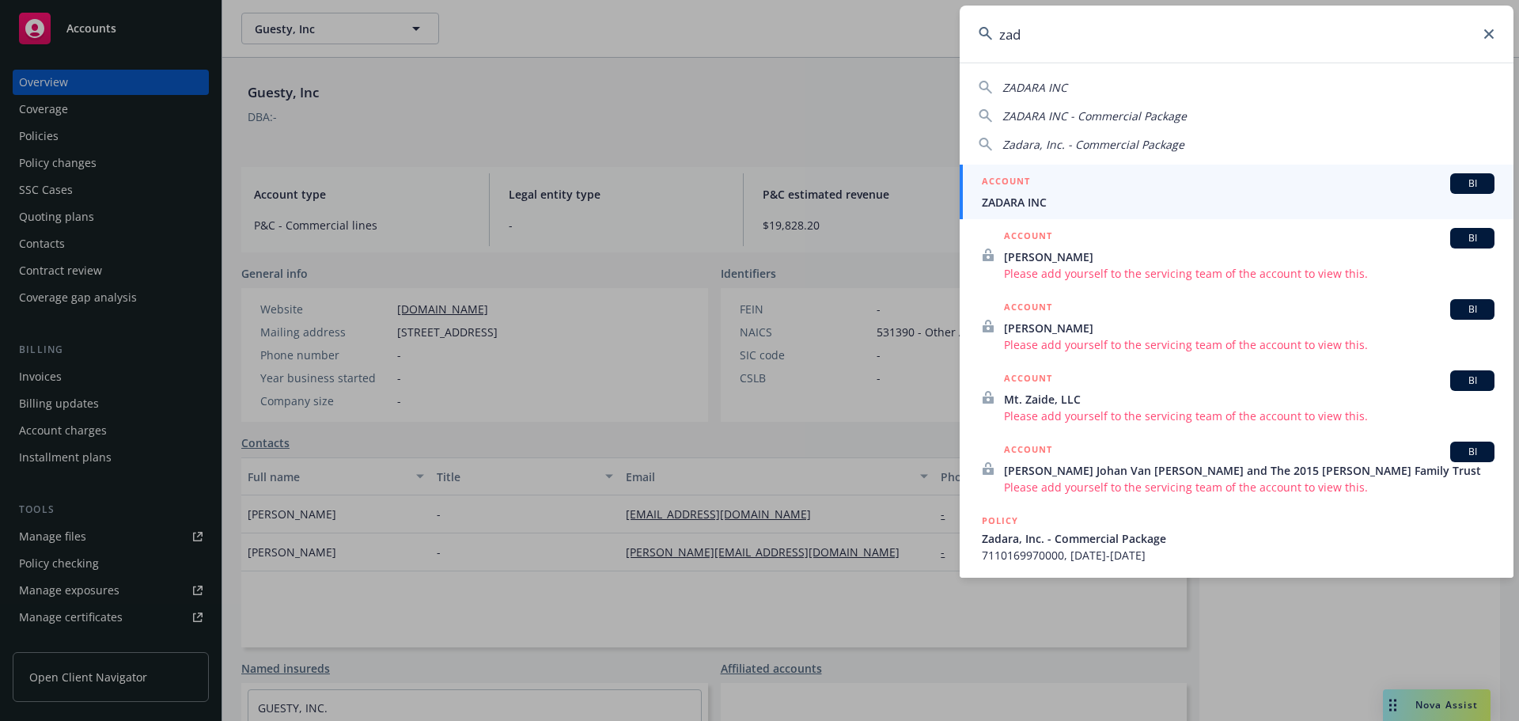
type input "zad"
click at [1019, 199] on span "ZADARA INC" at bounding box center [1238, 202] width 513 height 17
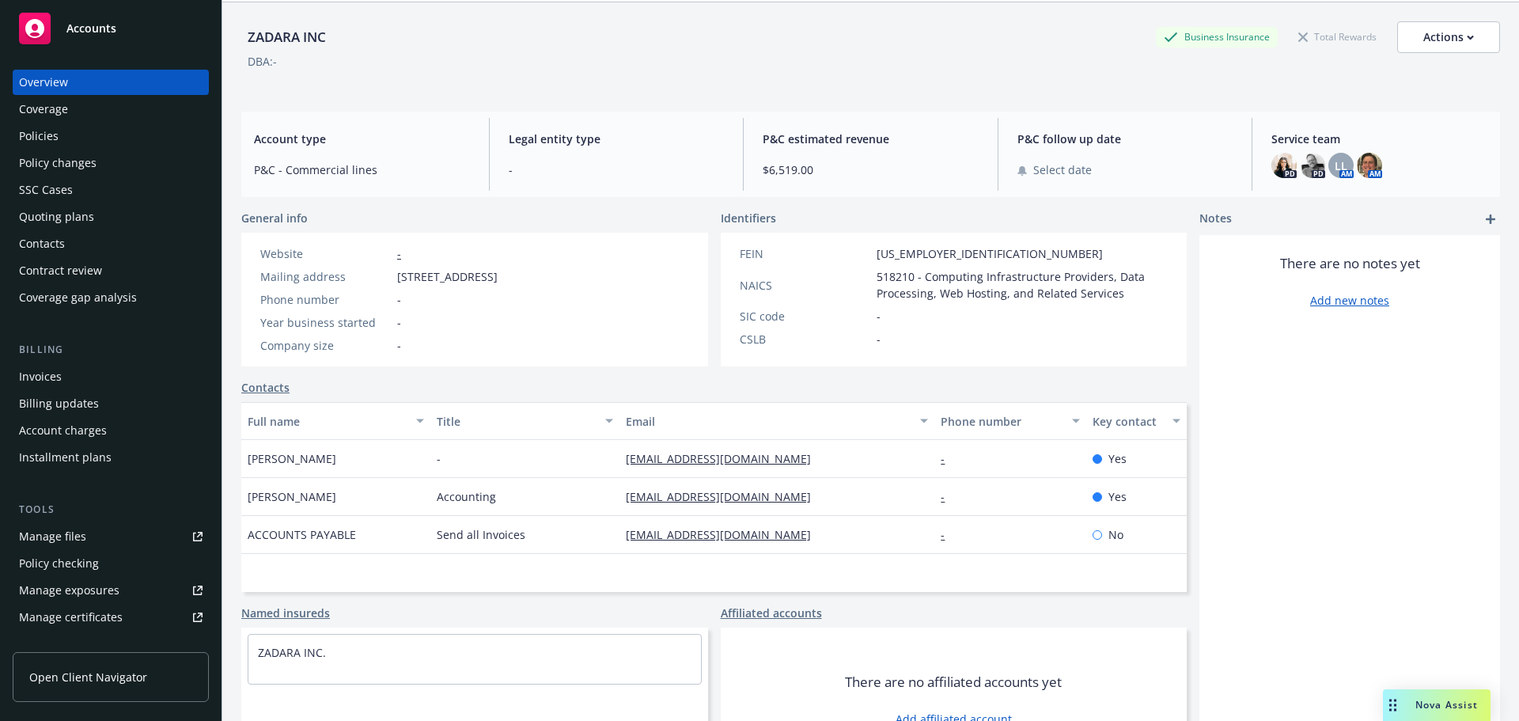
scroll to position [28, 0]
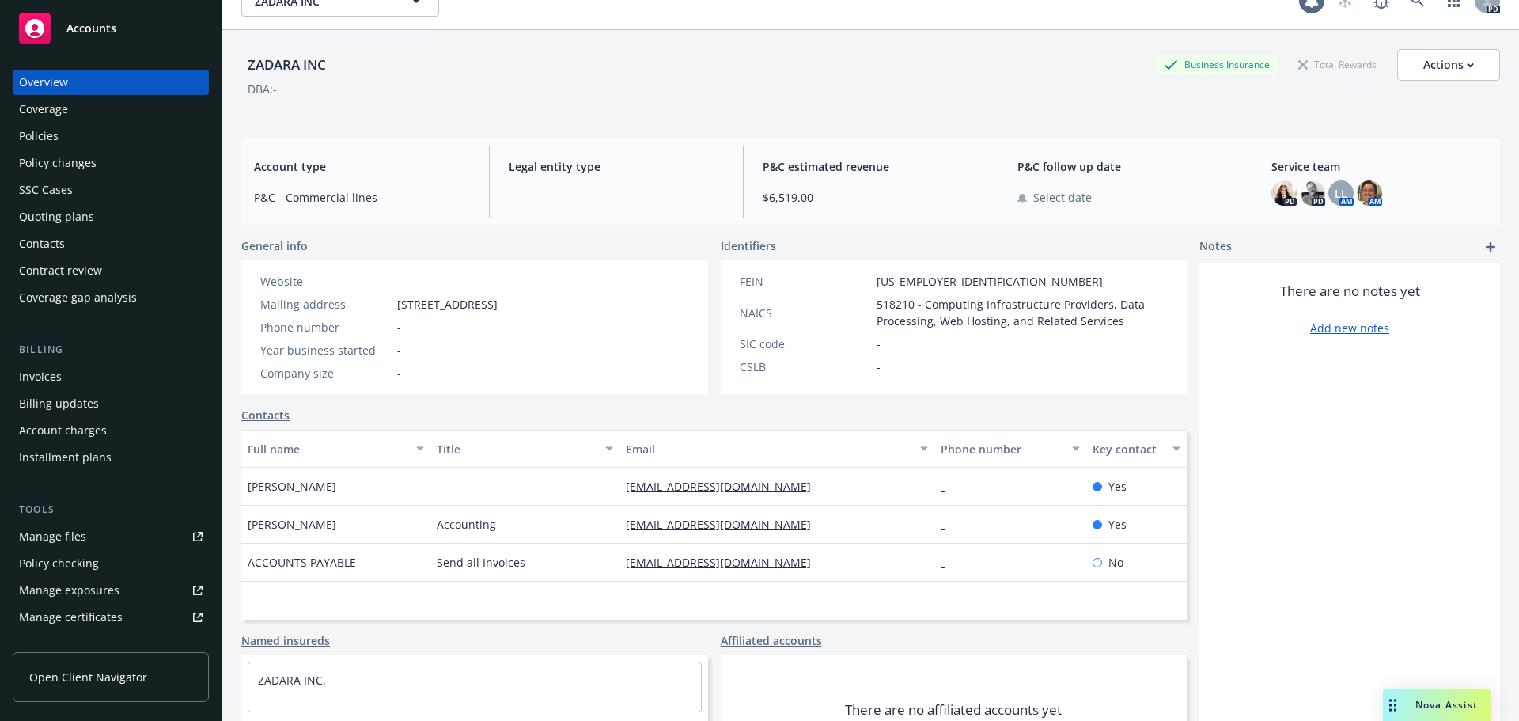
click at [40, 112] on div "Coverage" at bounding box center [43, 109] width 49 height 25
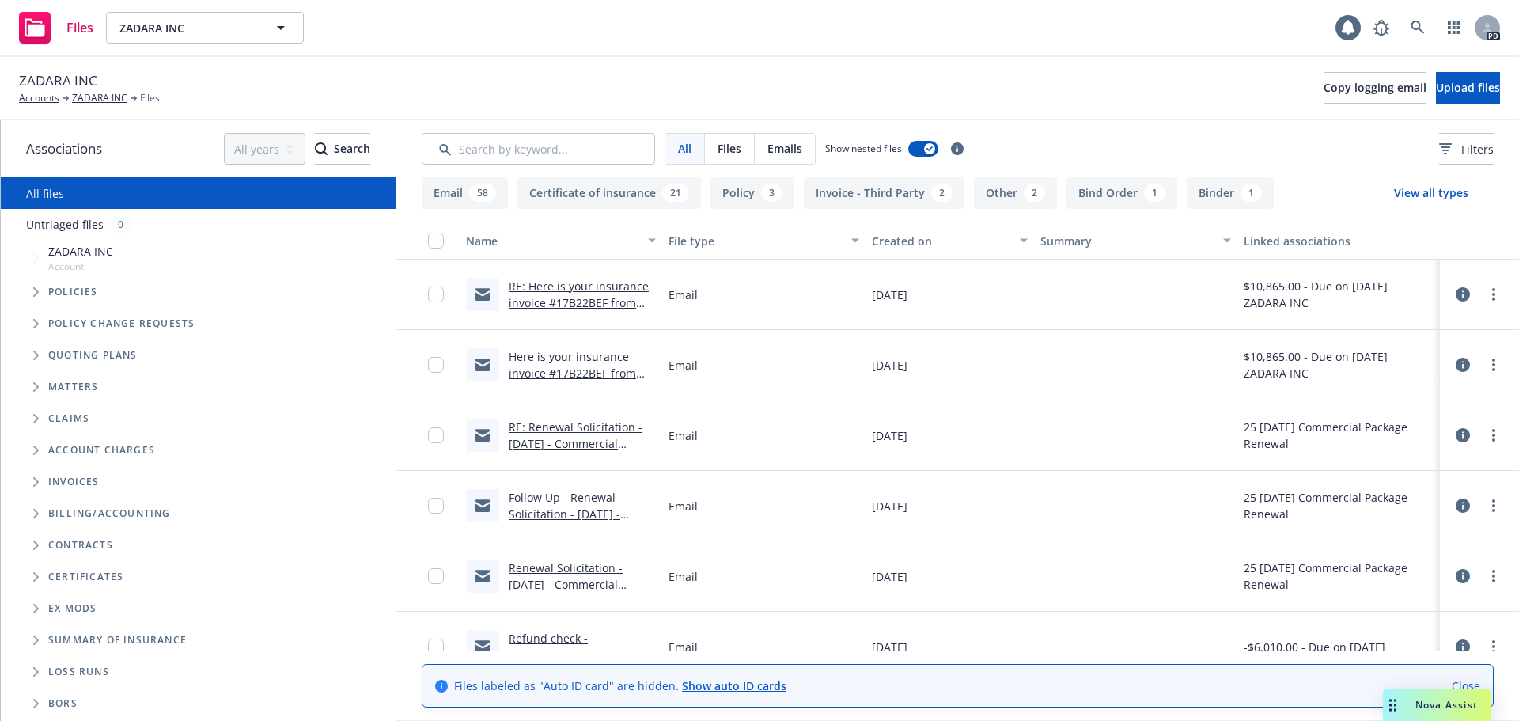
click at [571, 286] on link "RE: Here is your insurance invoice #17B22BEF from [GEOGRAPHIC_DATA]" at bounding box center [579, 303] width 140 height 48
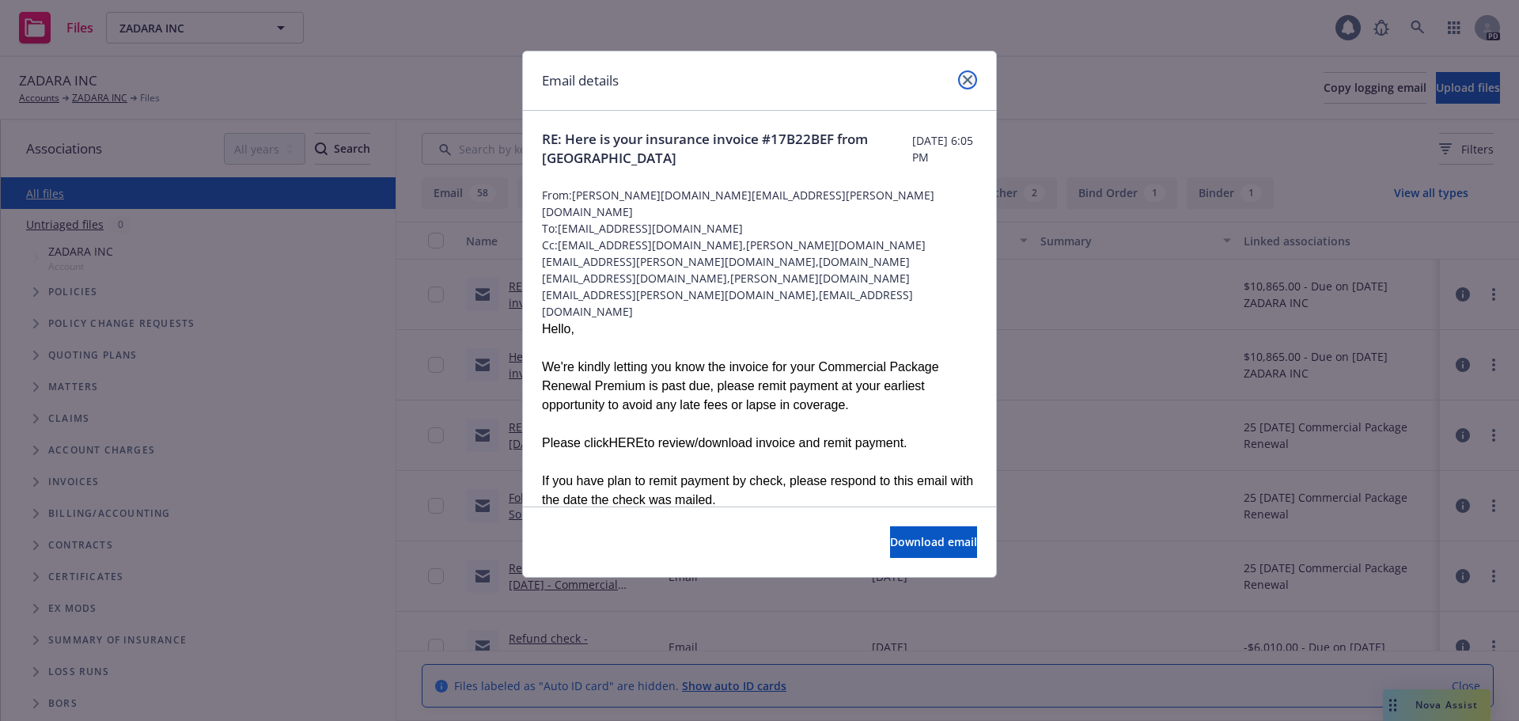
click at [969, 84] on icon "close" at bounding box center [967, 79] width 9 height 9
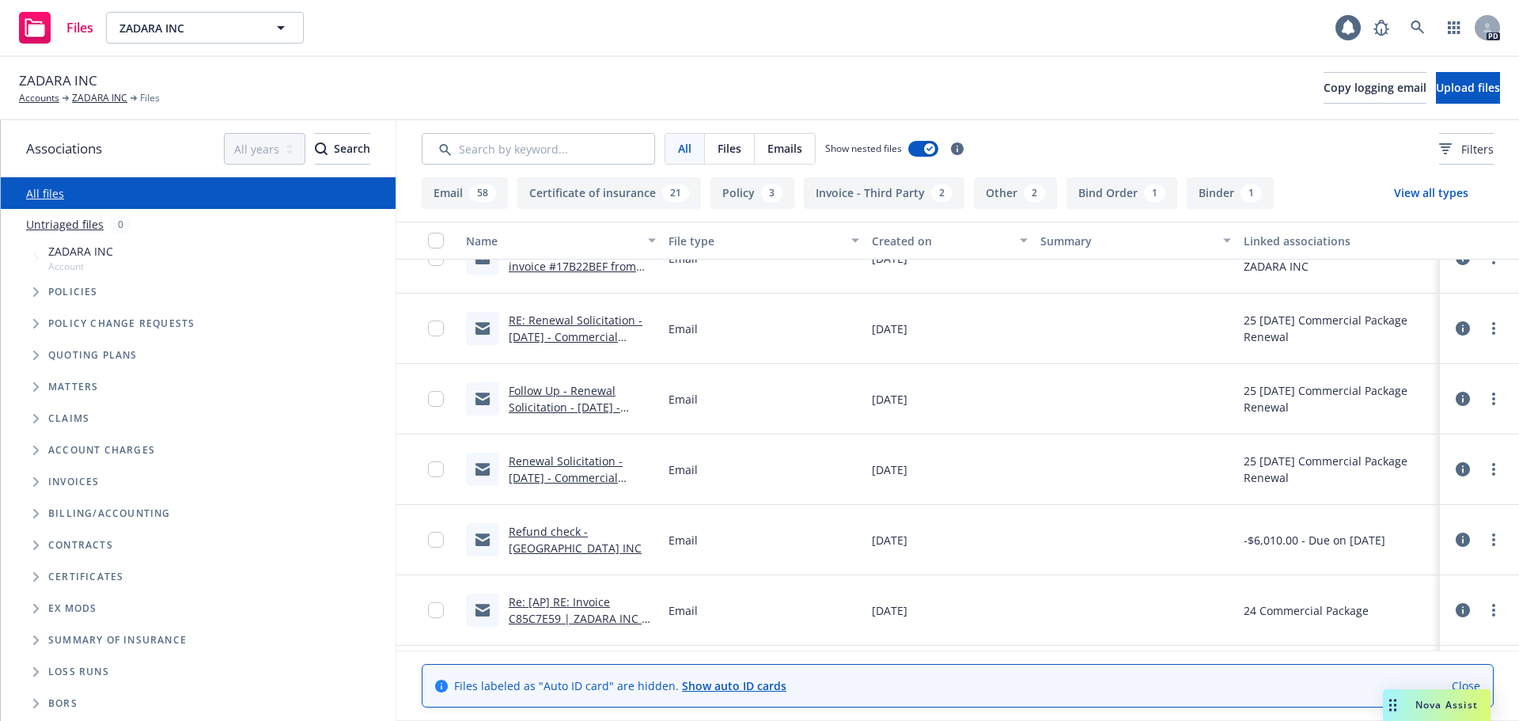
scroll to position [79, 0]
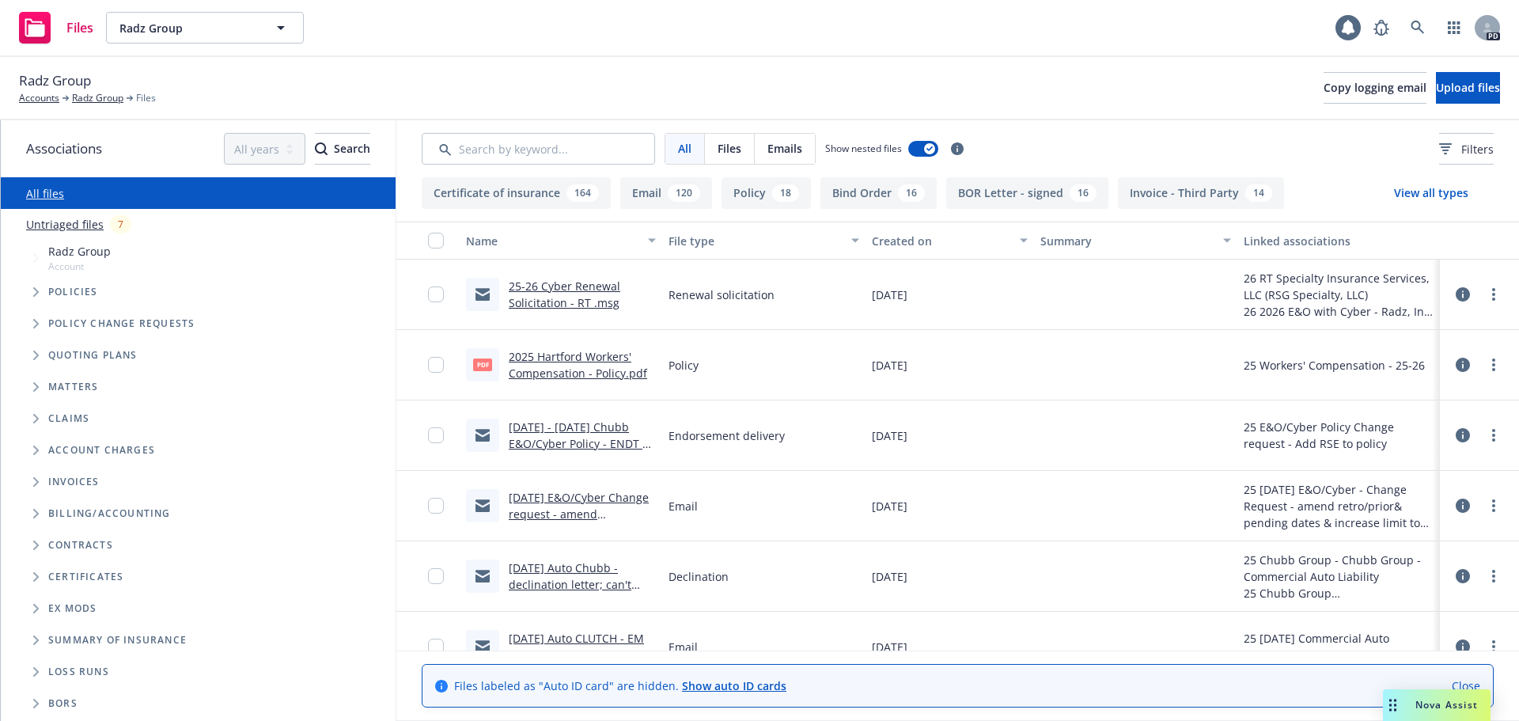
click at [572, 286] on link "25-26 Cyber Renewal Solicitation - RT .msg" at bounding box center [565, 295] width 112 height 32
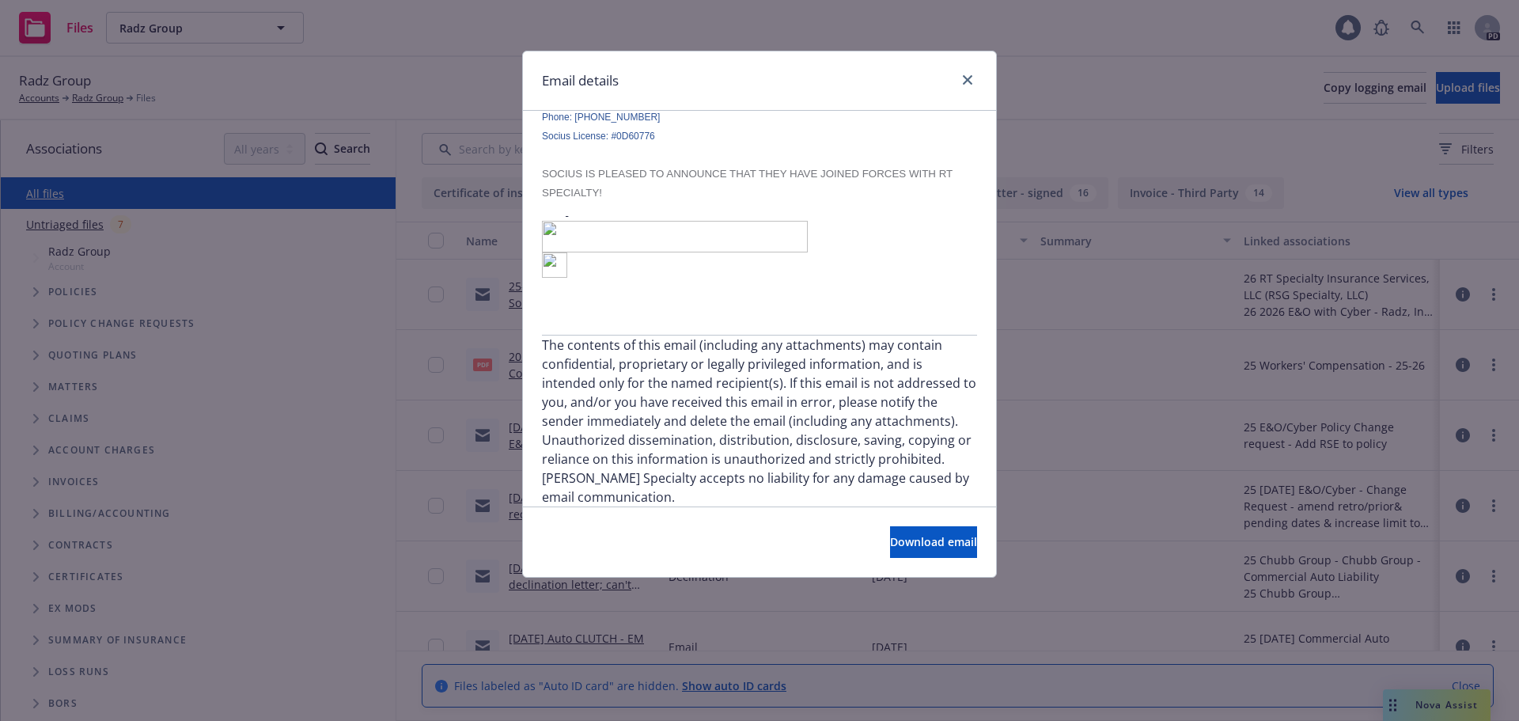
scroll to position [371, 0]
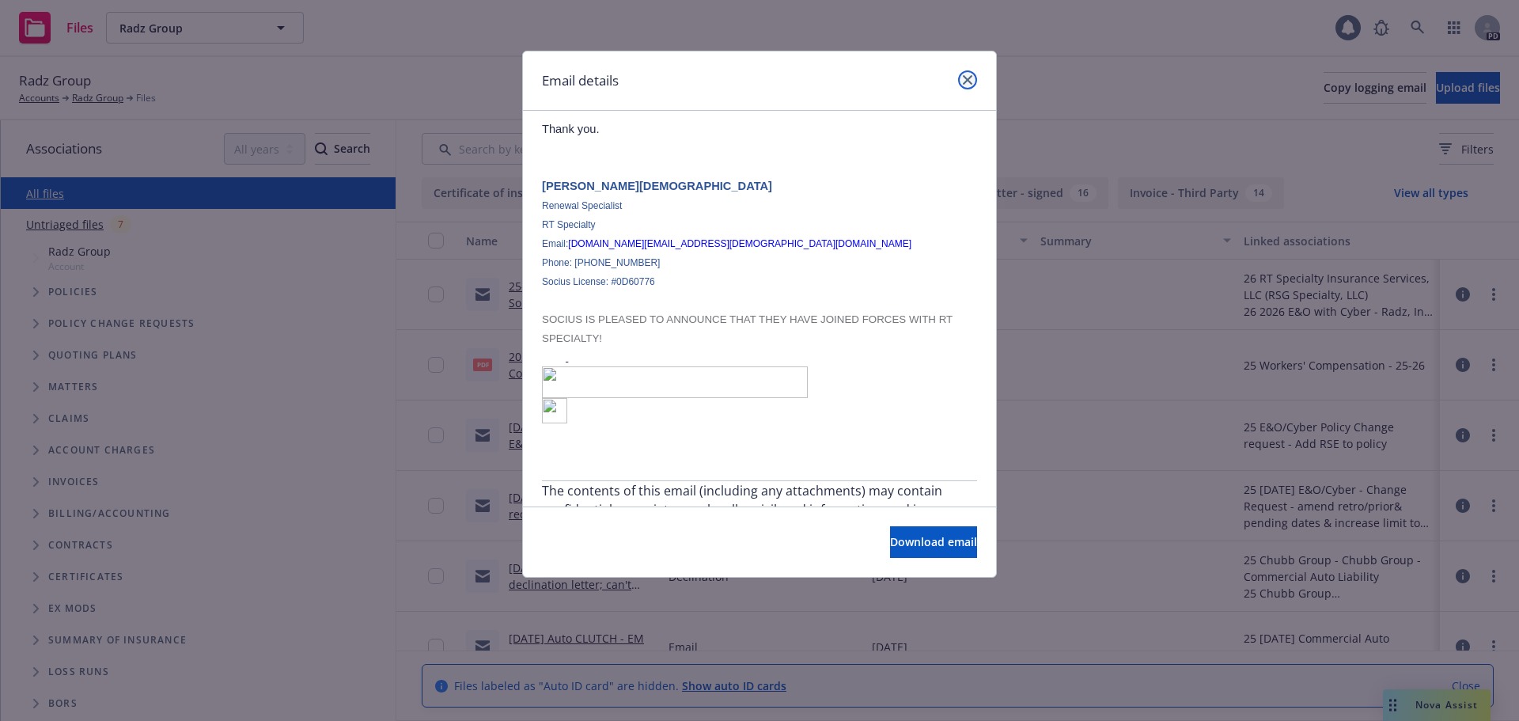
click at [970, 76] on icon "close" at bounding box center [967, 79] width 9 height 9
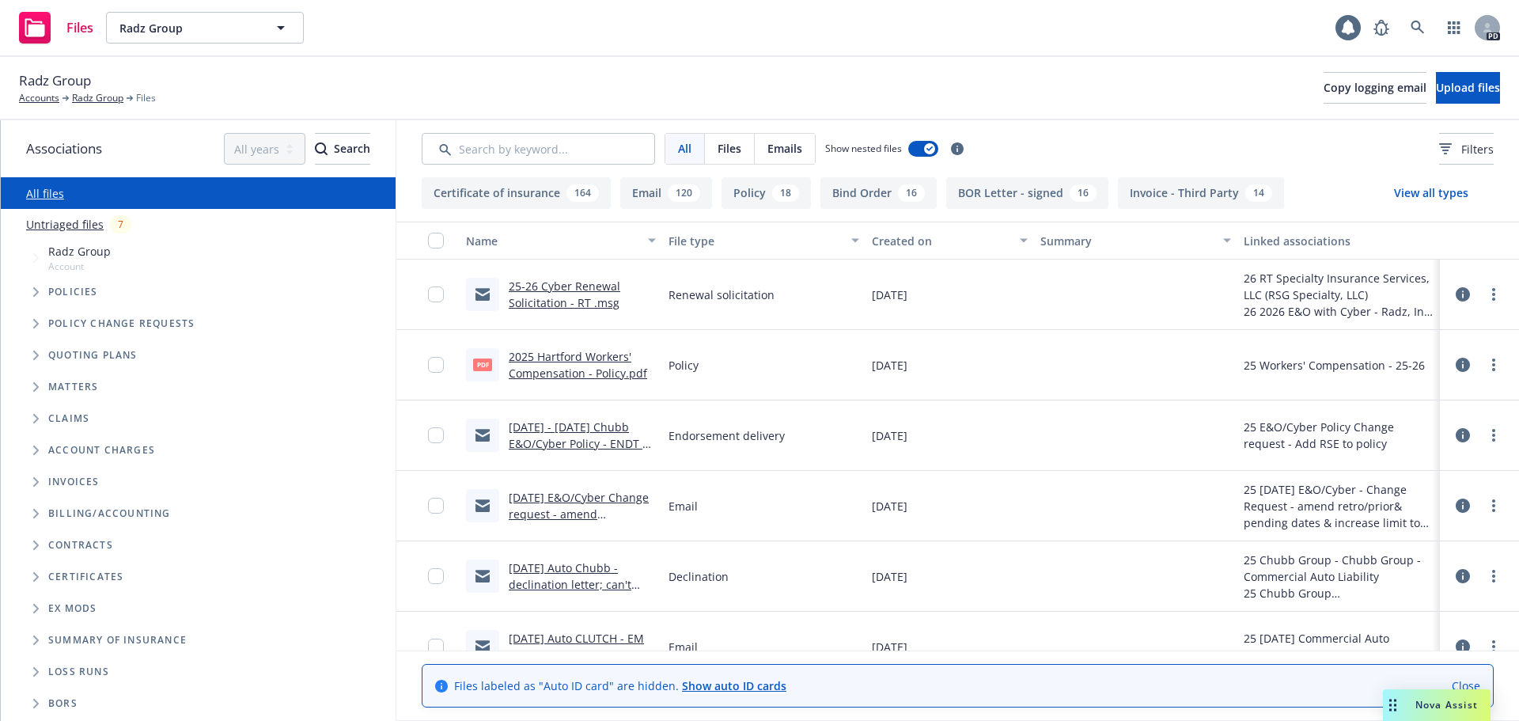
click at [578, 358] on link "2025 Hartford Workers' Compensation - Policy.pdf" at bounding box center [578, 365] width 138 height 32
click at [545, 427] on link "2025 - 2026 Chubb E&O/Cyber Policy - ENDT #1 8/28/2025 - Add RSE as Insured-EM …" at bounding box center [582, 451] width 147 height 65
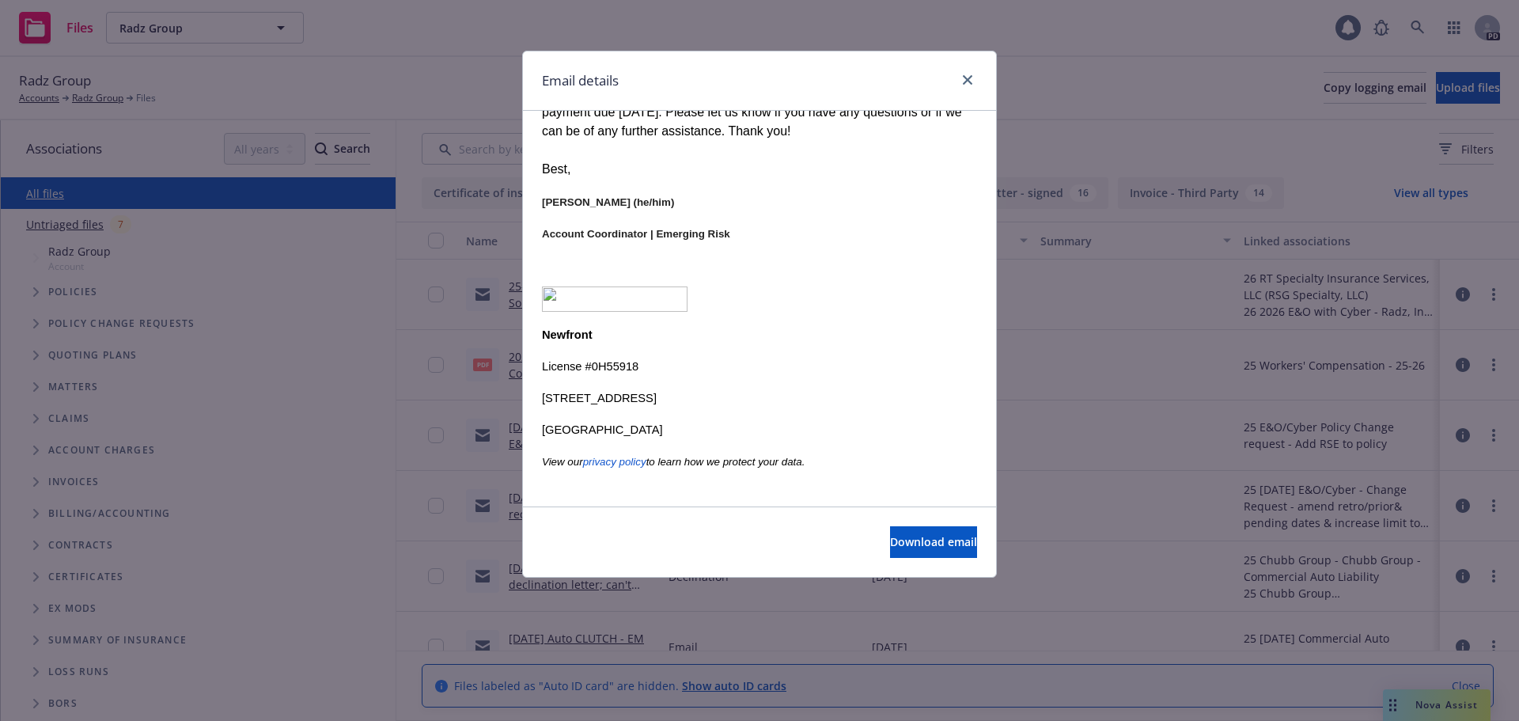
scroll to position [289, 0]
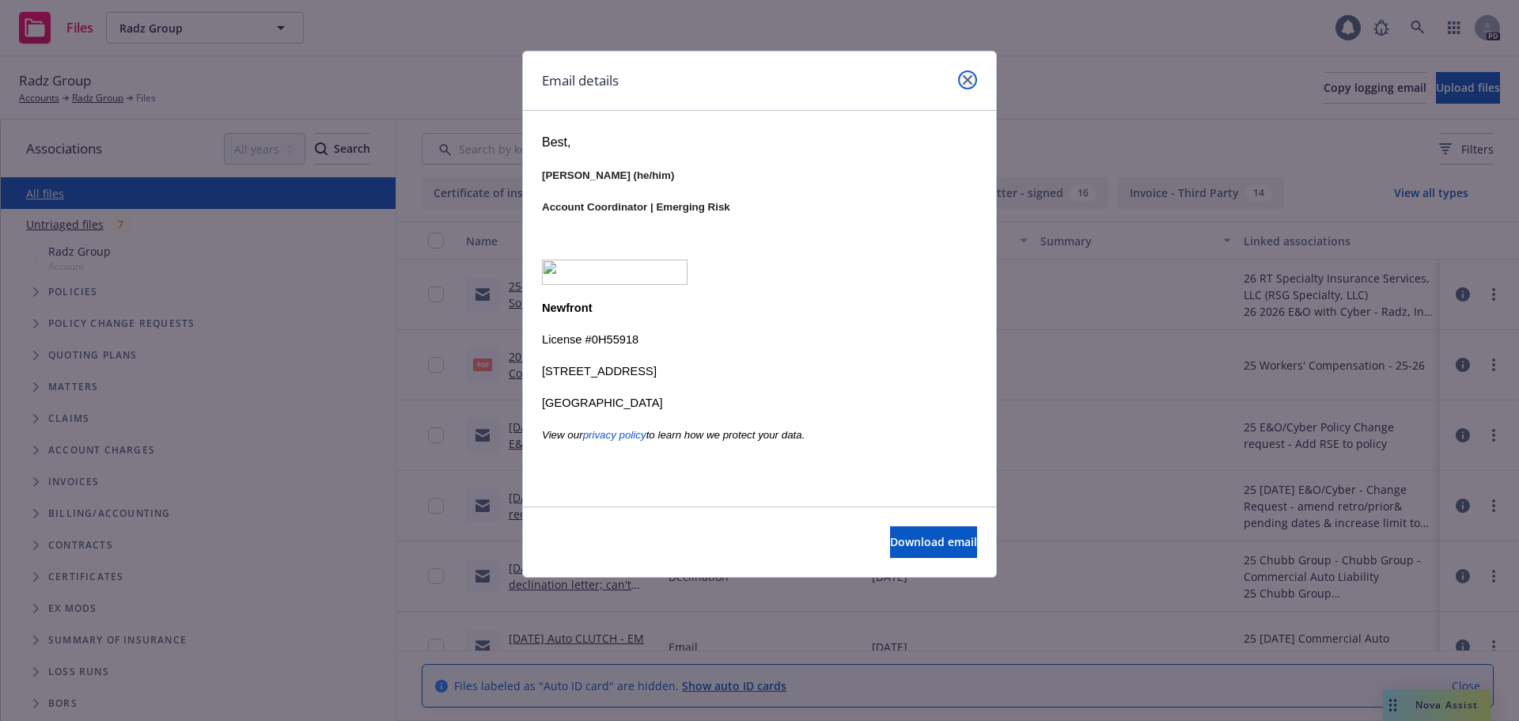
click at [973, 79] on link "close" at bounding box center [967, 79] width 19 height 19
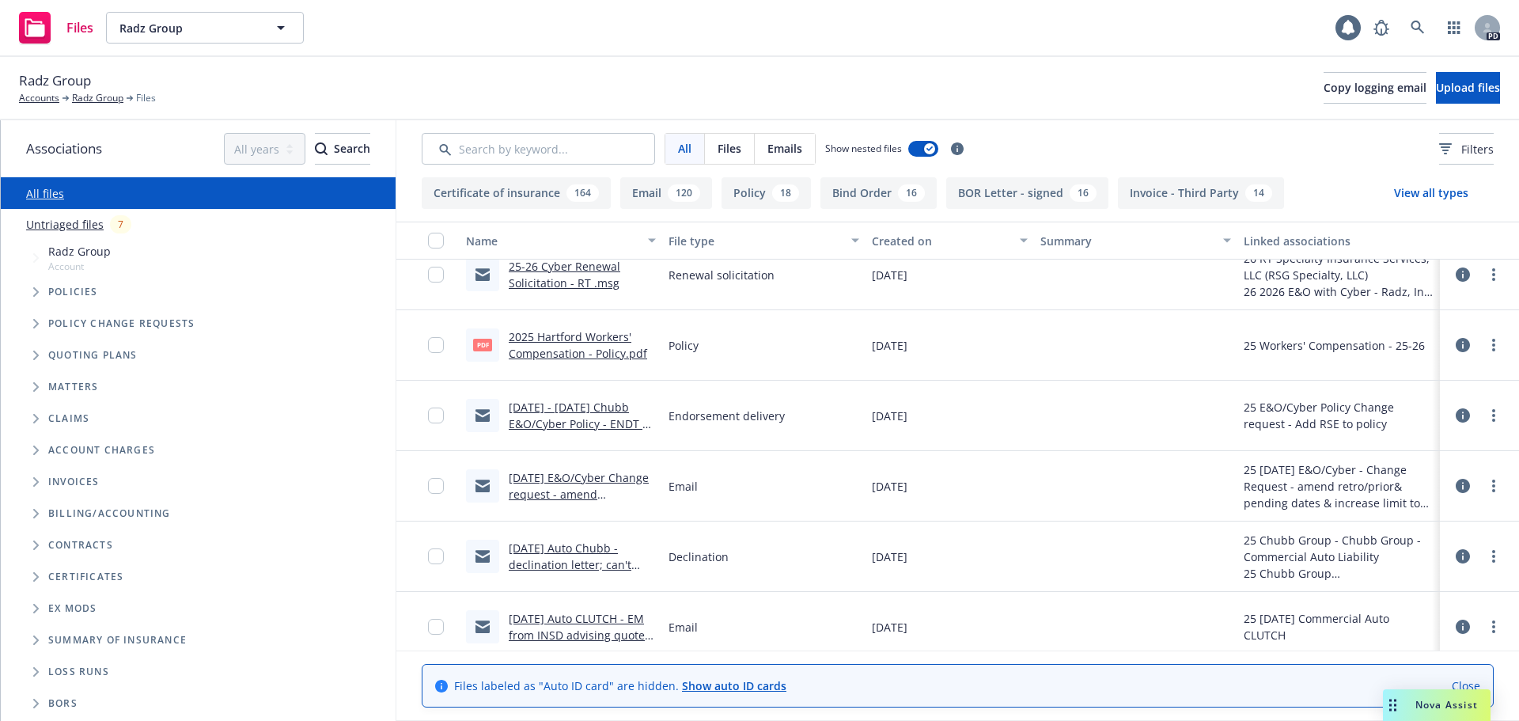
scroll to position [79, 0]
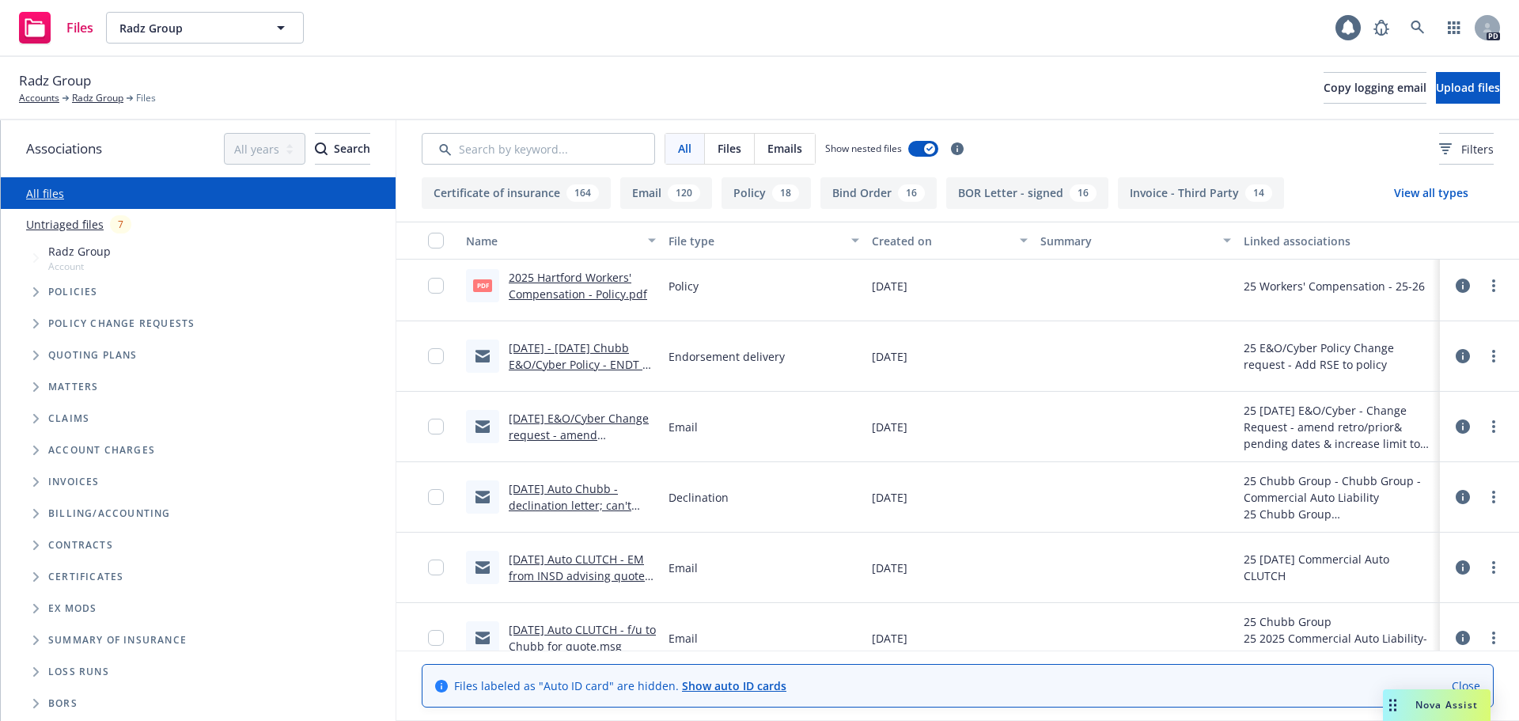
click at [588, 423] on link "8/28/2025 E&O/Cyber Change request - amend retro/prior& pending dates & increas…" at bounding box center [581, 476] width 144 height 131
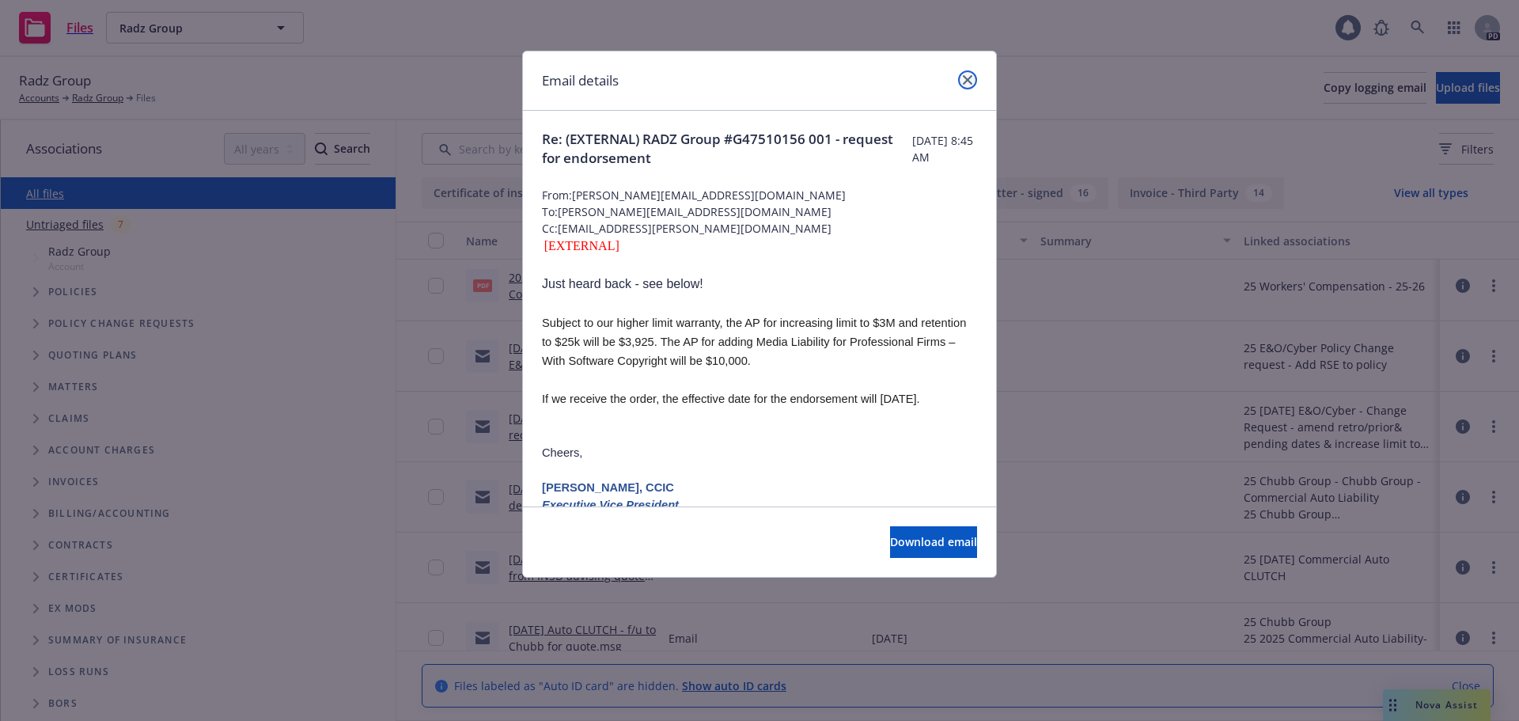
click at [967, 77] on icon "close" at bounding box center [967, 79] width 9 height 9
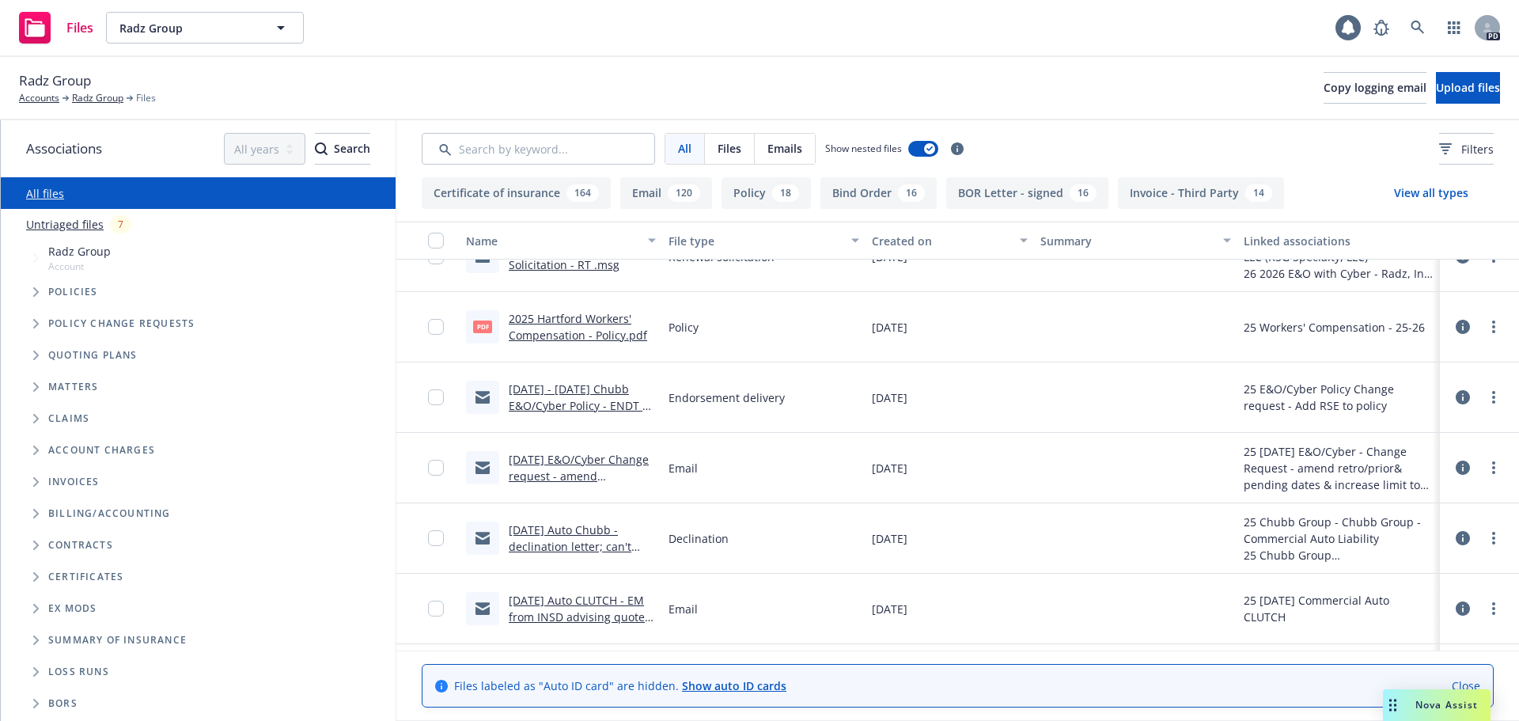
scroll to position [0, 0]
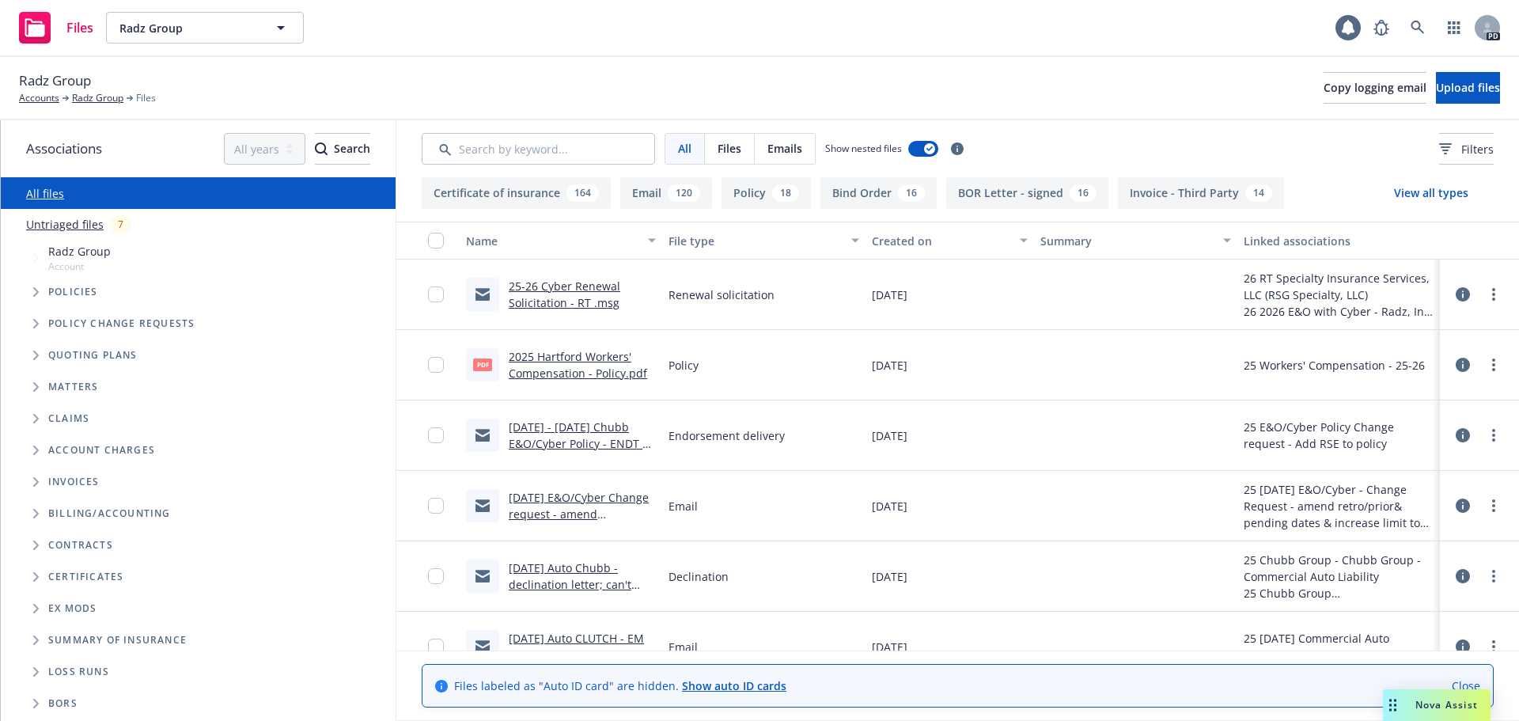
click at [43, 28] on icon at bounding box center [35, 28] width 20 height 18
click at [41, 100] on link "Accounts" at bounding box center [39, 98] width 40 height 14
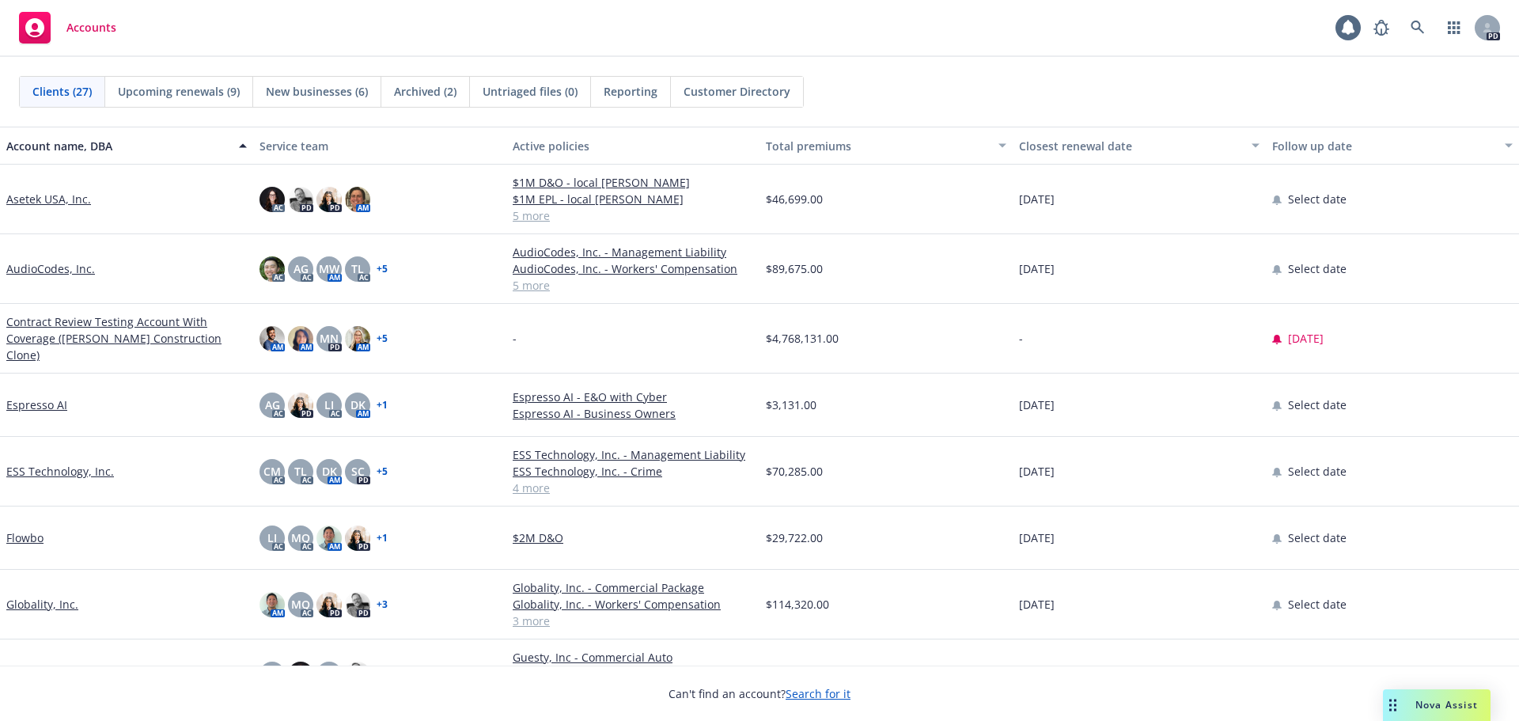
click at [36, 396] on link "Espresso AI" at bounding box center [36, 404] width 61 height 17
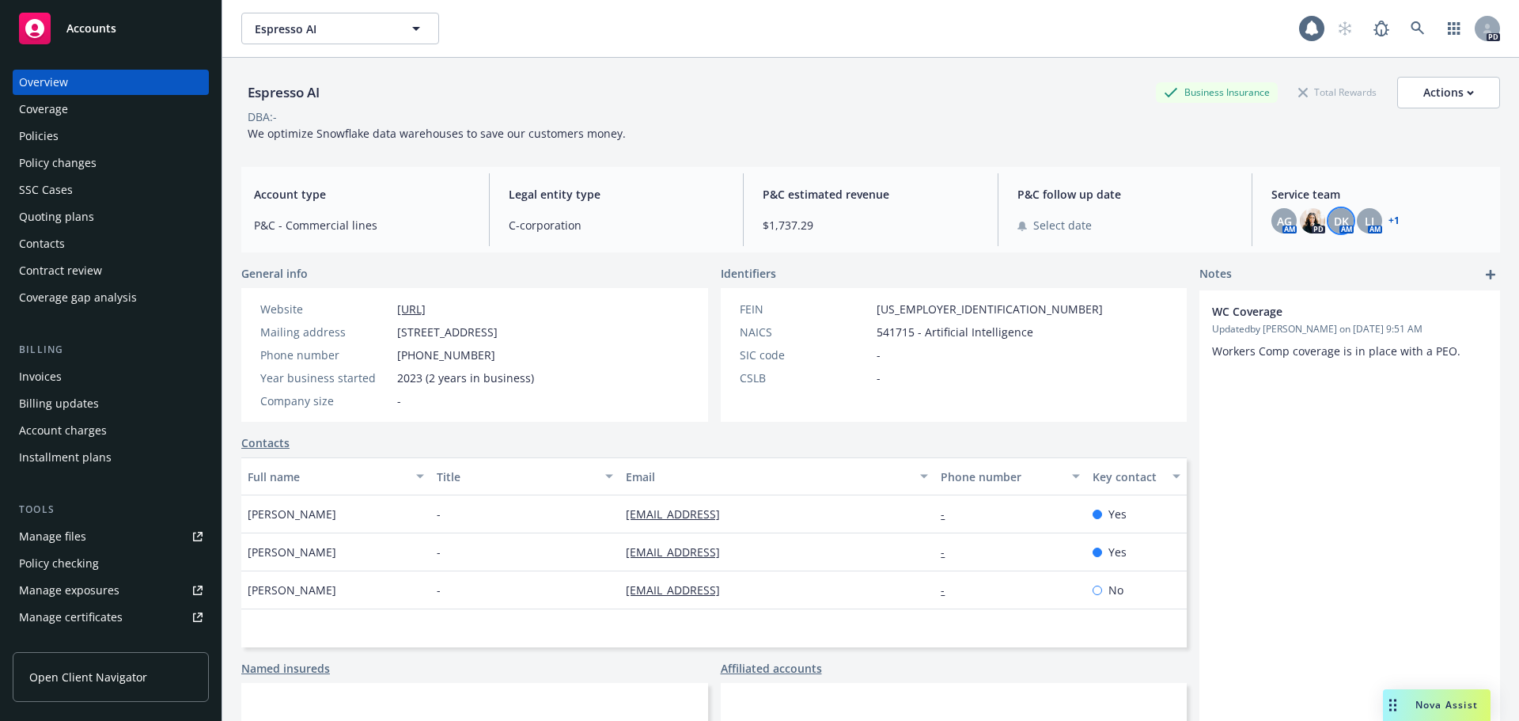
click at [1339, 230] on div "DK" at bounding box center [1341, 220] width 25 height 25
click at [1277, 225] on span "AG" at bounding box center [1284, 221] width 15 height 17
click at [1365, 223] on span "LI" at bounding box center [1369, 221] width 9 height 17
click at [1389, 222] on link "+ 1" at bounding box center [1394, 220] width 11 height 9
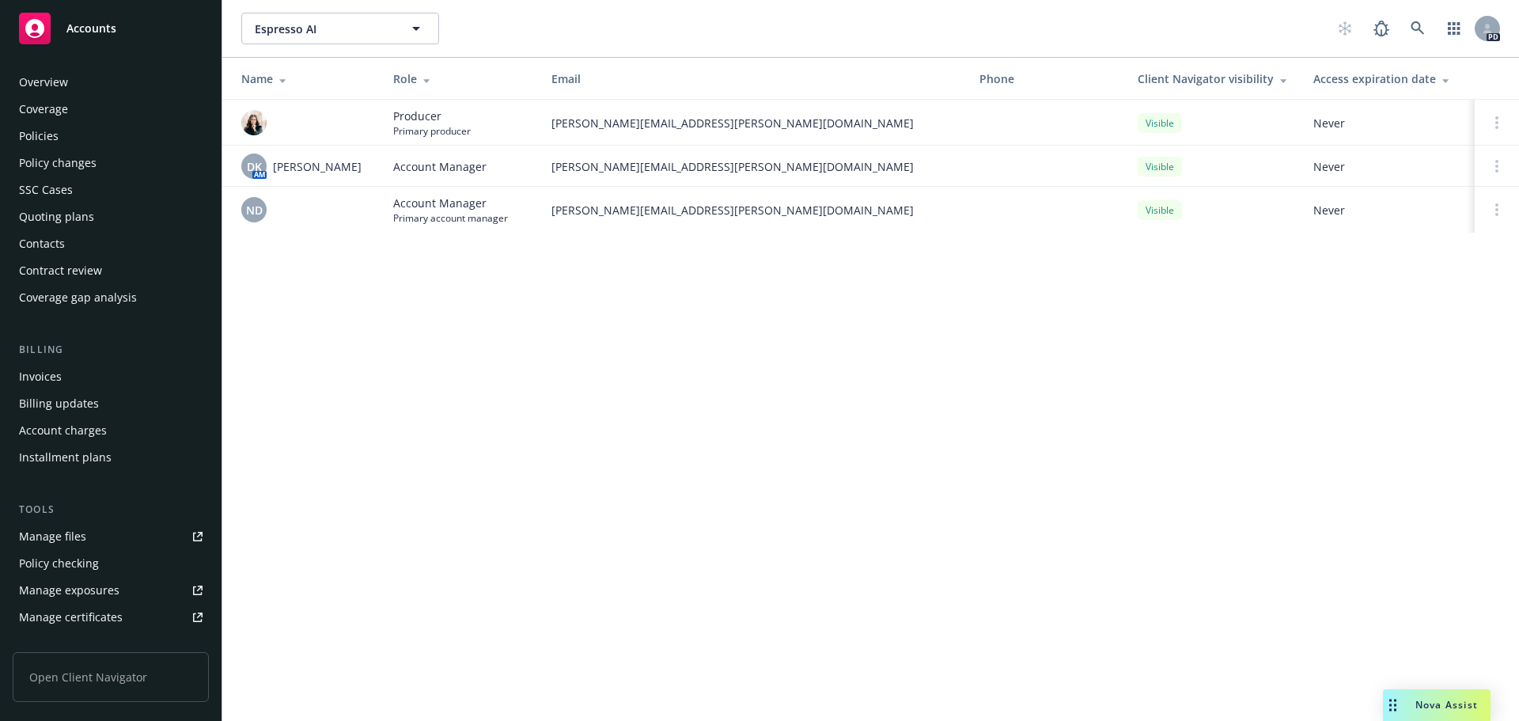
scroll to position [310, 0]
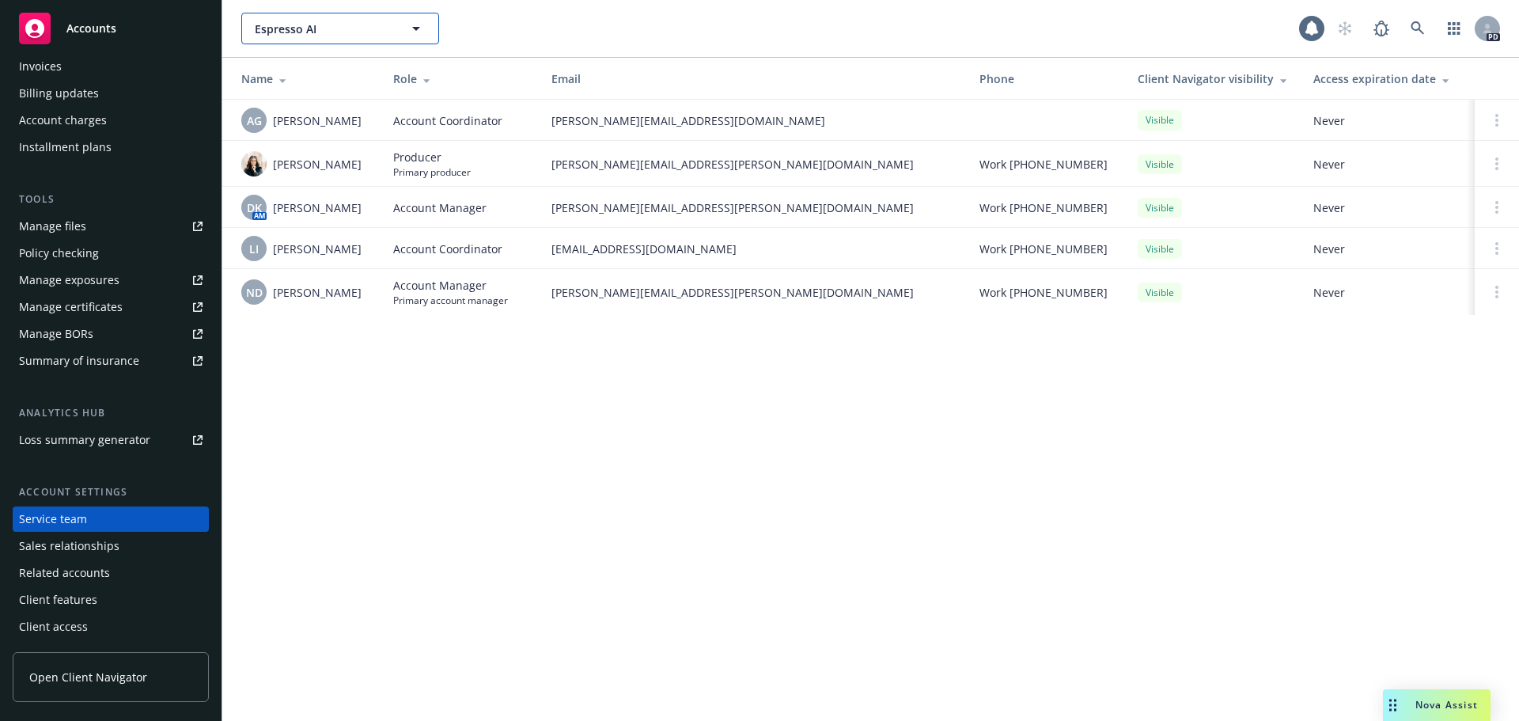
click at [310, 29] on span "Espresso AI" at bounding box center [323, 29] width 137 height 17
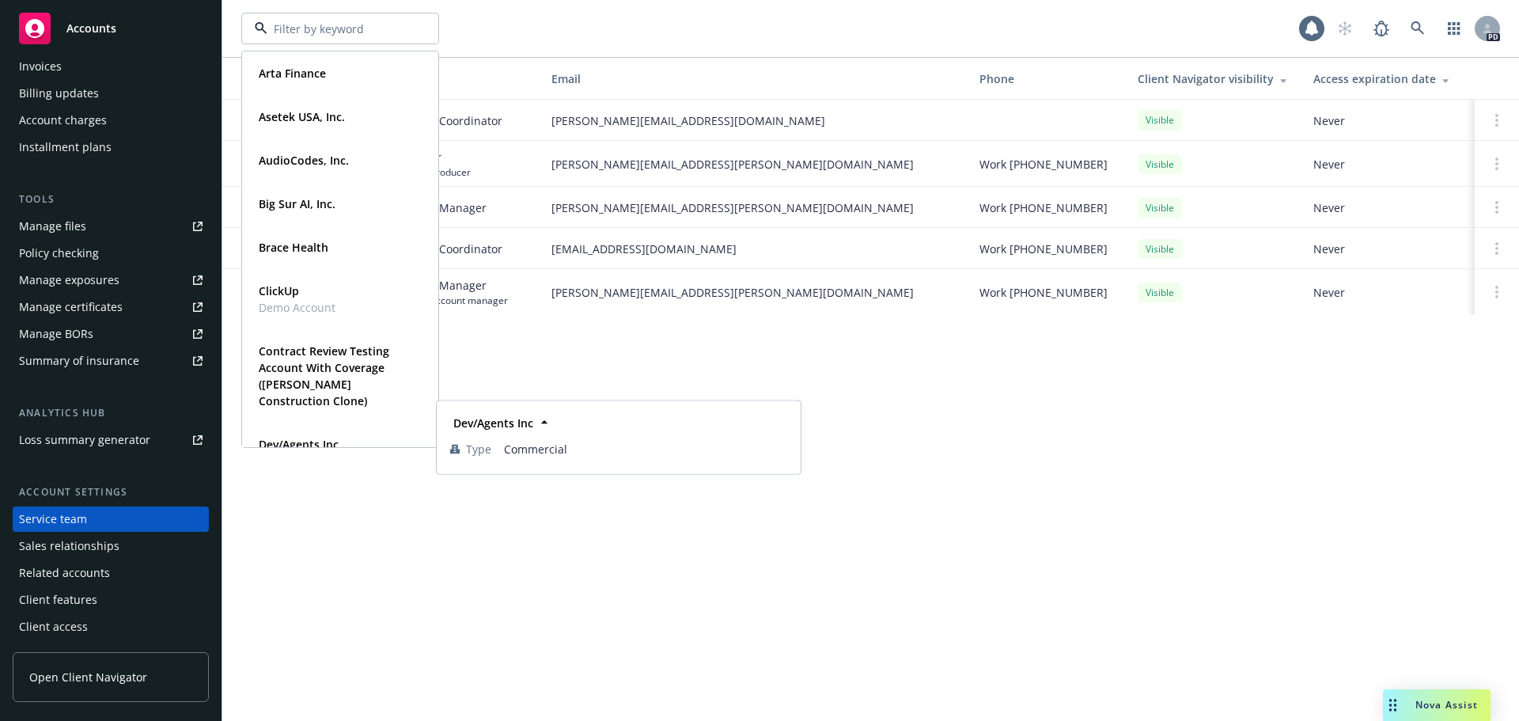
click at [743, 596] on div "Arta Finance Type Commercial Asetek [GEOGRAPHIC_DATA], Inc. Type Commercial FEI…" at bounding box center [870, 360] width 1297 height 721
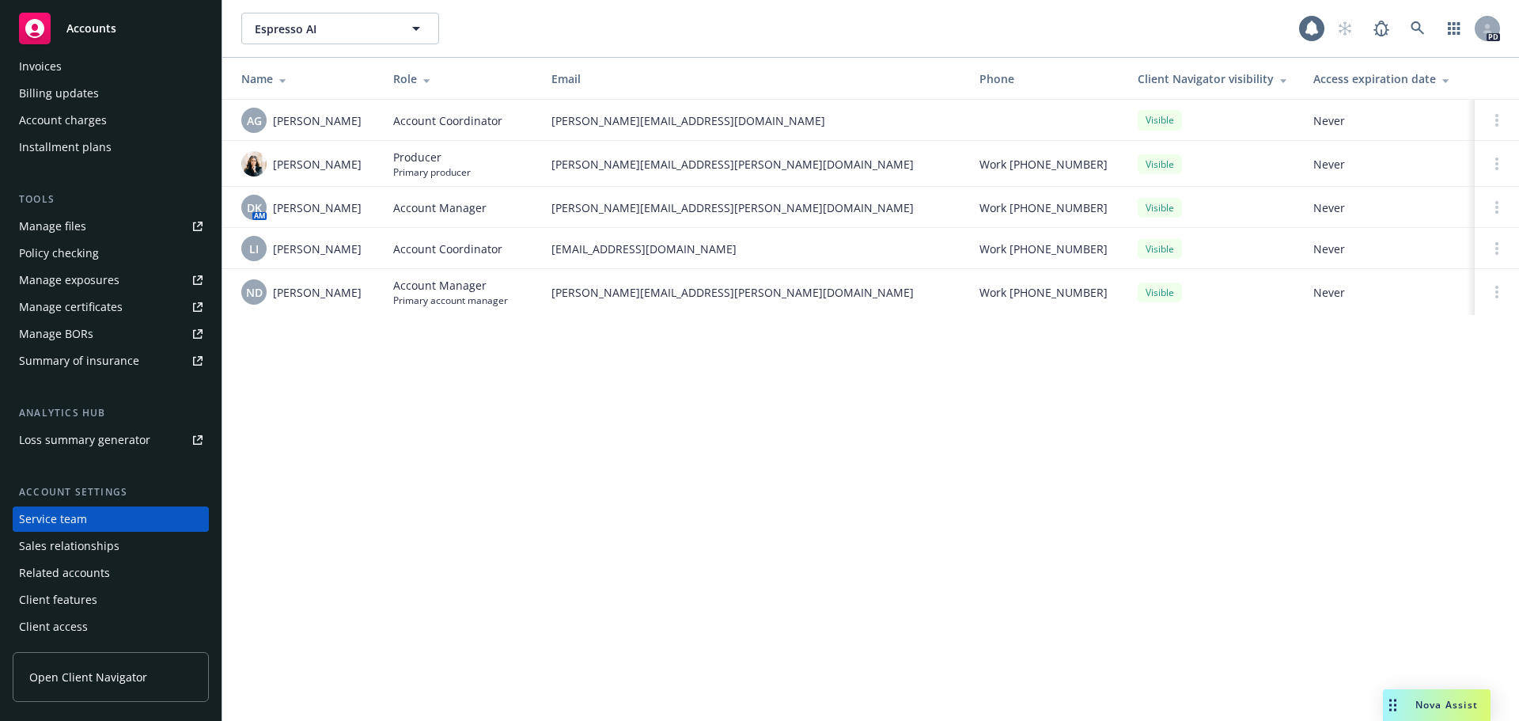
click at [60, 38] on div "Accounts" at bounding box center [111, 29] width 184 height 32
